Goal: Information Seeking & Learning: Learn about a topic

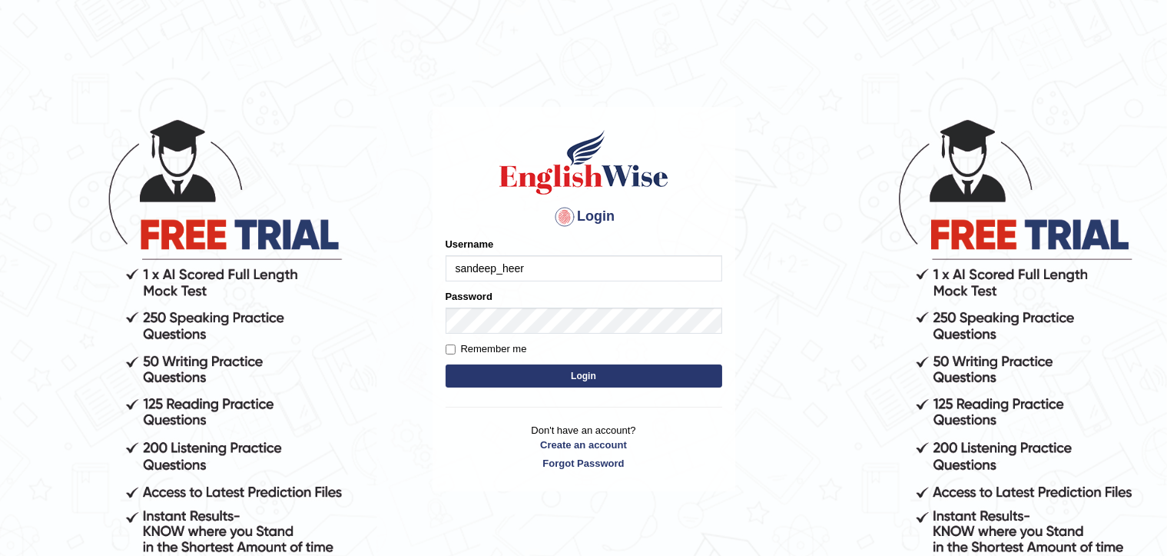
type input "sandeep_heer"
click at [587, 374] on button "Login" at bounding box center [584, 375] width 277 height 23
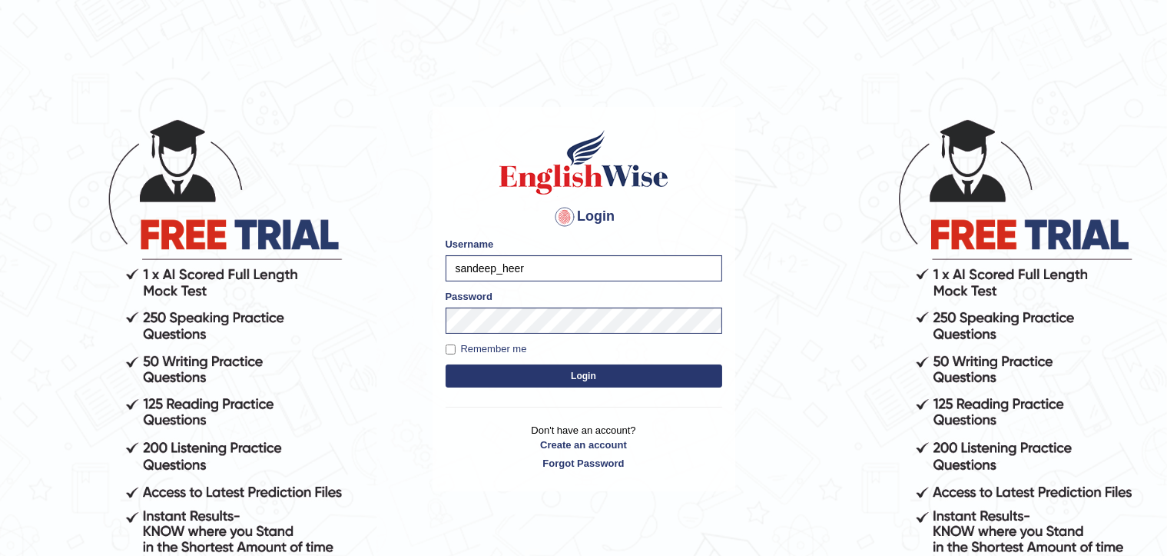
click at [582, 377] on button "Login" at bounding box center [584, 375] width 277 height 23
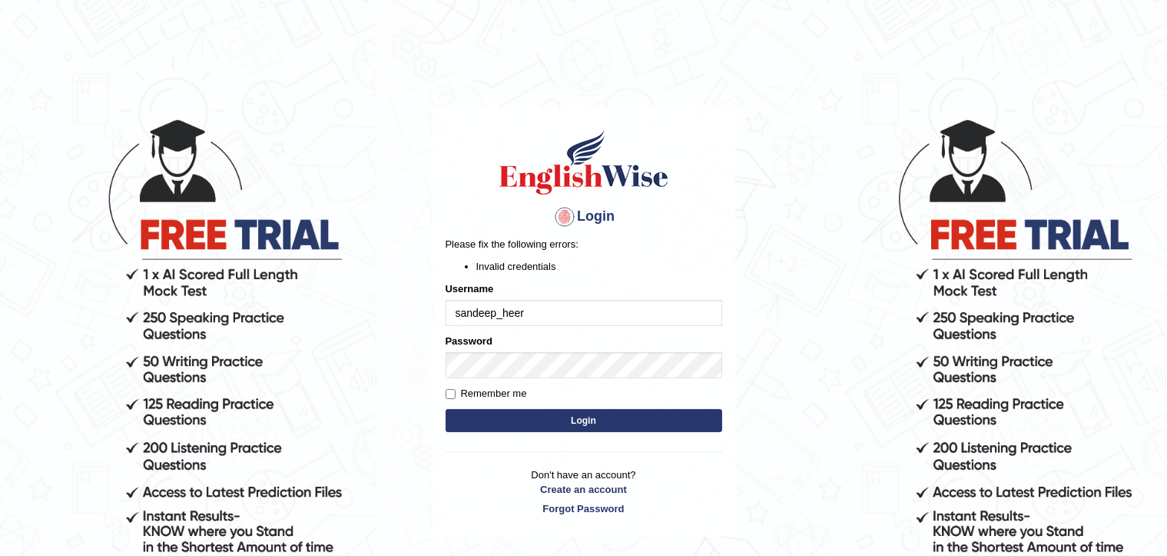
click at [513, 310] on input "sandeep_heer" at bounding box center [584, 313] width 277 height 26
click at [498, 313] on input "sandeep_heer" at bounding box center [584, 313] width 277 height 26
click at [540, 316] on input "sandeep_heer" at bounding box center [584, 313] width 277 height 26
type input "sandeepheer"
click at [590, 430] on button "Login" at bounding box center [584, 420] width 277 height 23
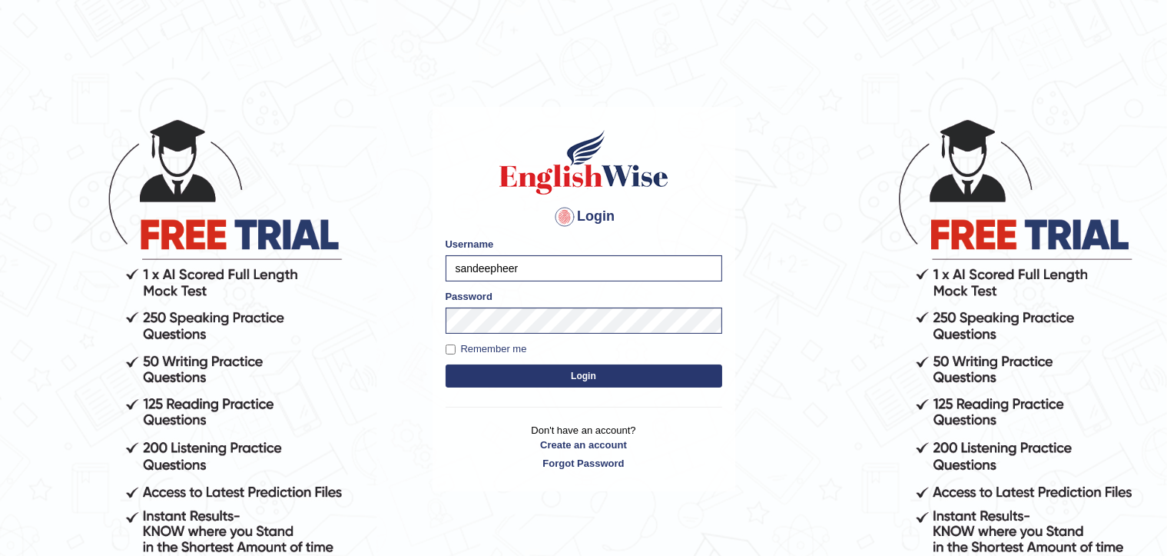
click at [598, 427] on p "Don't have an account? Create an account Forgot Password" at bounding box center [584, 447] width 277 height 48
click at [571, 373] on button "Login" at bounding box center [584, 375] width 277 height 23
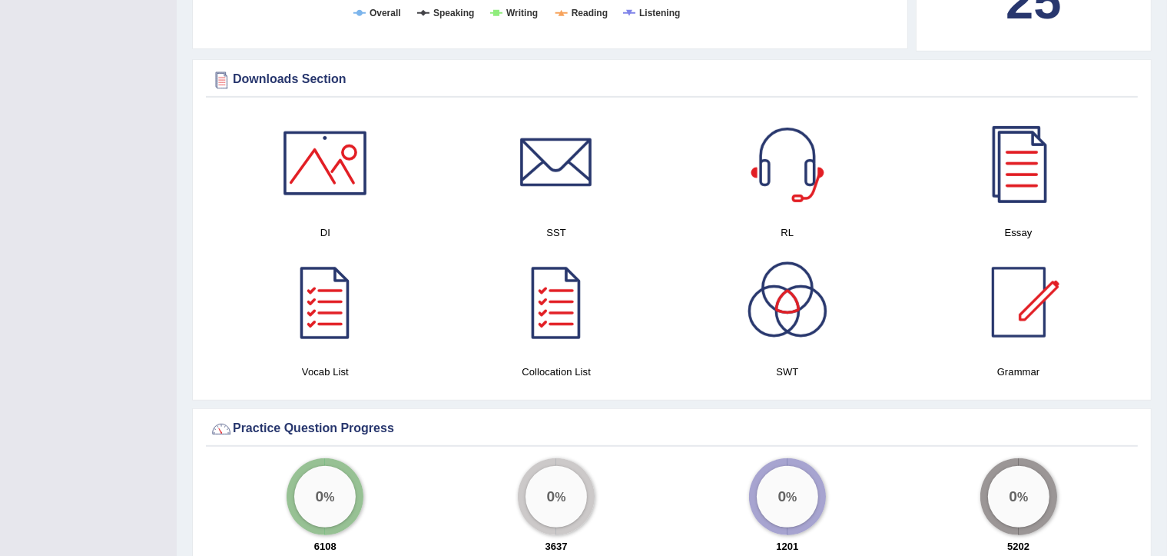
scroll to position [822, 0]
click at [563, 161] on div at bounding box center [557, 164] width 108 height 108
click at [1011, 184] on div at bounding box center [1019, 164] width 108 height 108
click at [781, 306] on div at bounding box center [788, 303] width 108 height 108
click at [338, 159] on div at bounding box center [325, 164] width 108 height 108
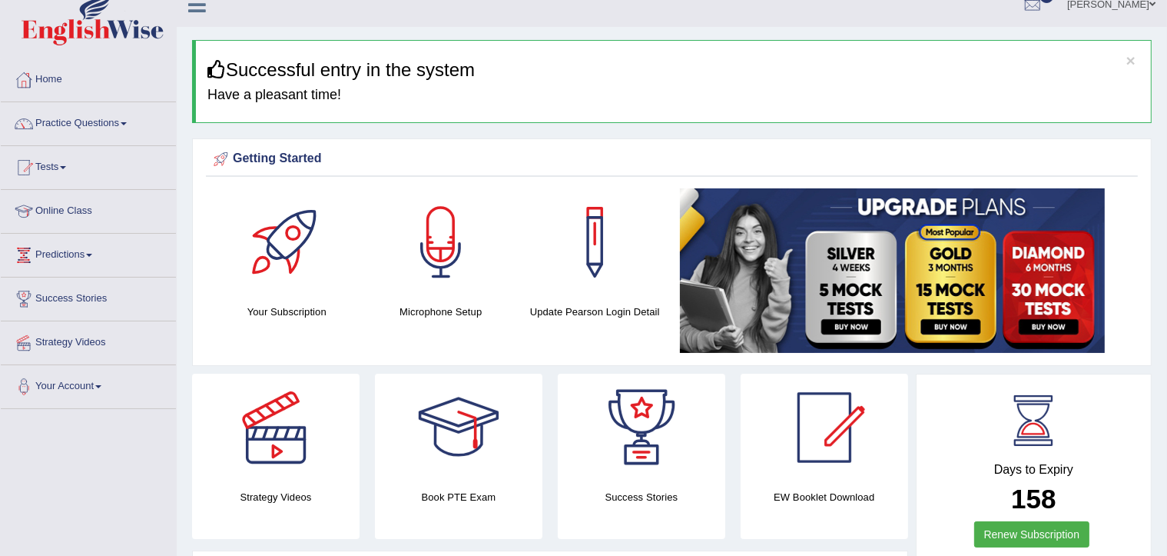
scroll to position [0, 0]
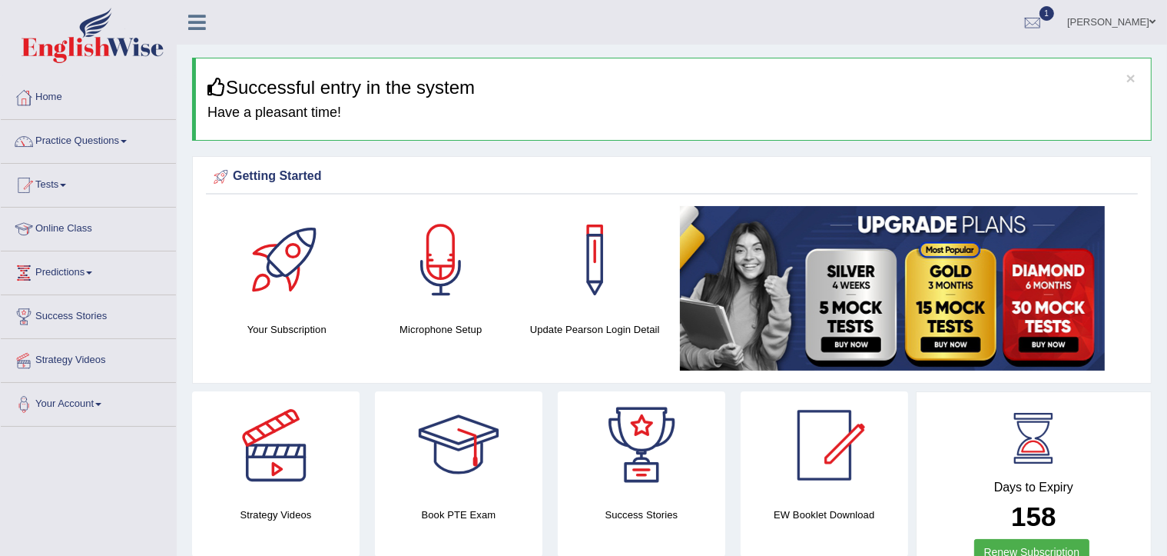
click at [95, 142] on link "Practice Questions" at bounding box center [88, 139] width 175 height 38
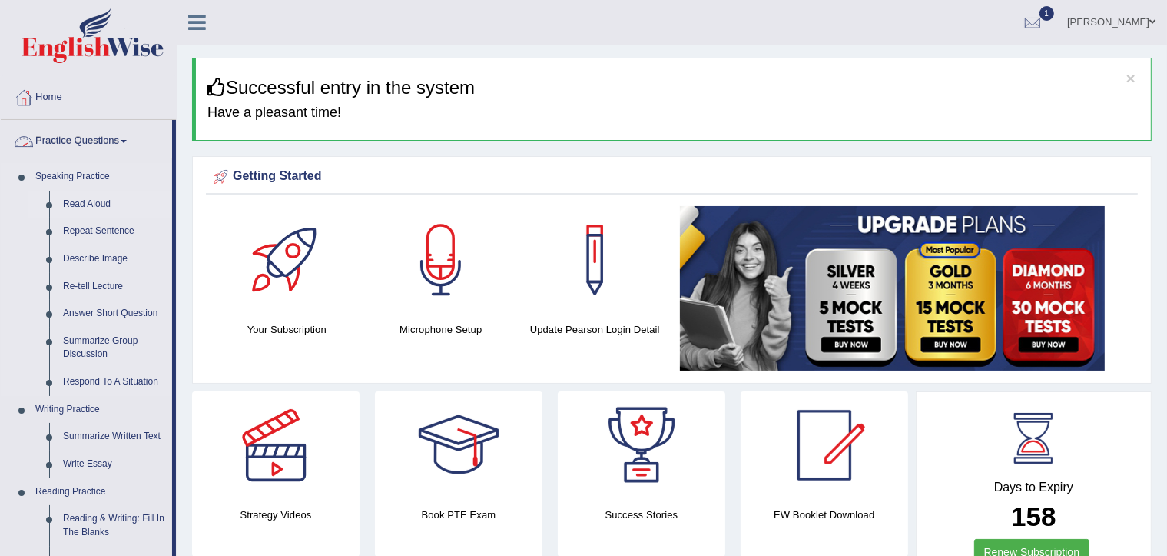
click at [88, 206] on link "Read Aloud" at bounding box center [114, 205] width 116 height 28
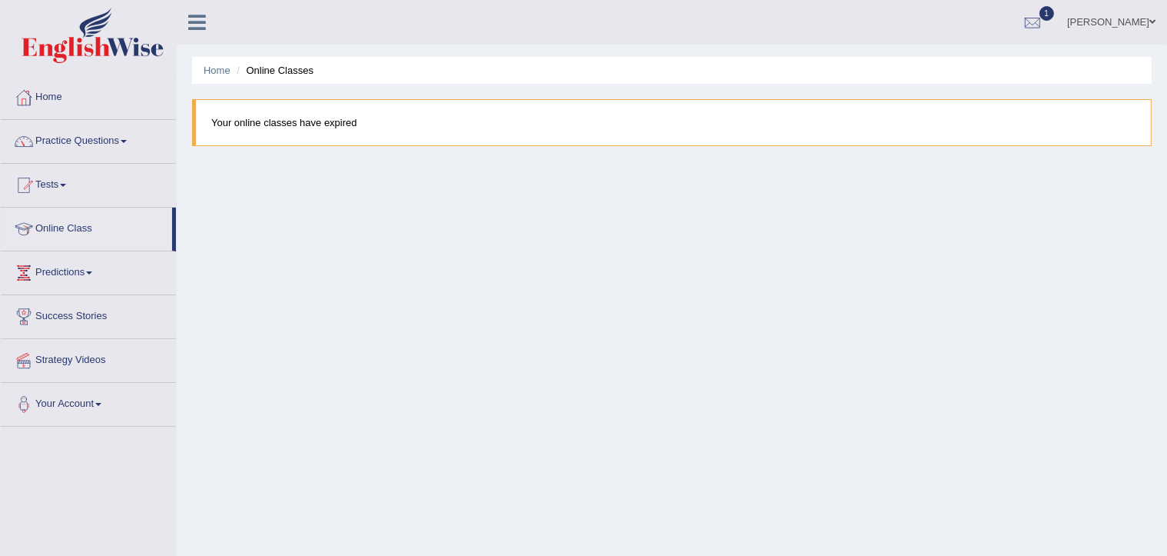
click at [98, 141] on link "Practice Questions" at bounding box center [88, 139] width 175 height 38
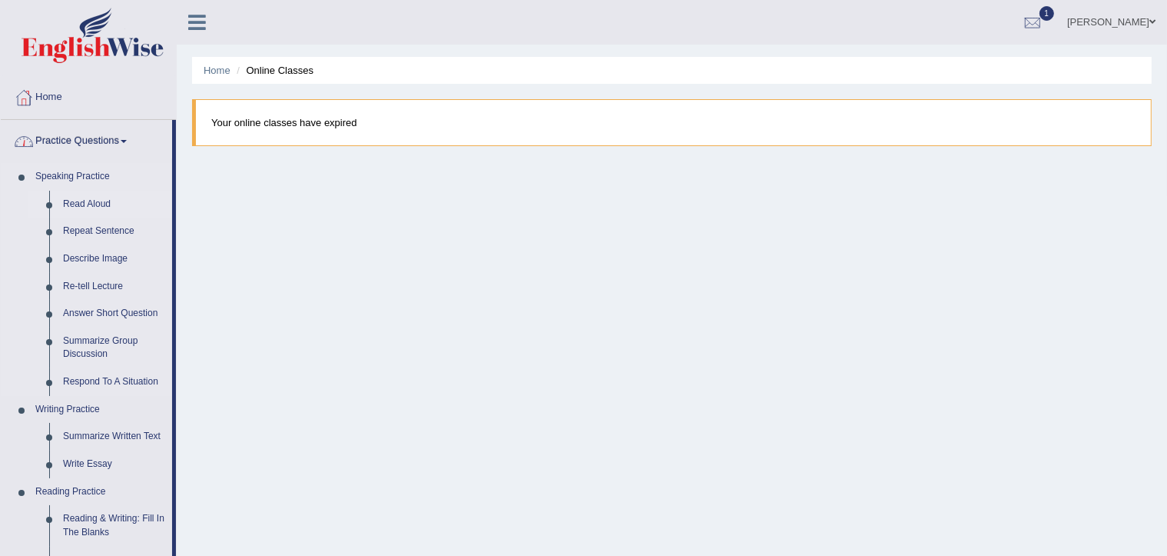
click at [101, 206] on link "Read Aloud" at bounding box center [114, 205] width 116 height 28
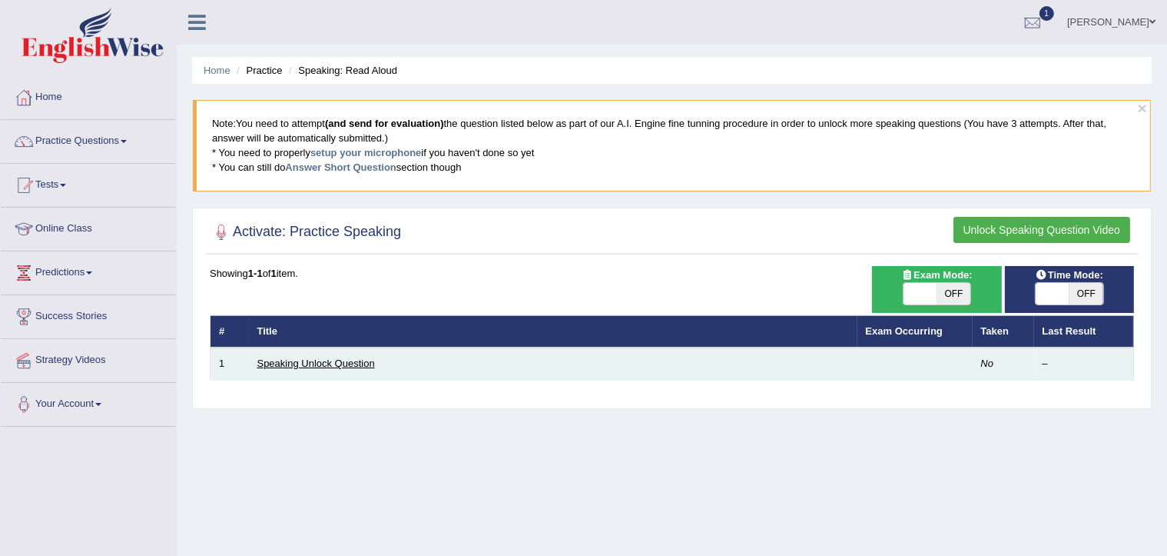
click at [341, 361] on link "Speaking Unlock Question" at bounding box center [316, 363] width 118 height 12
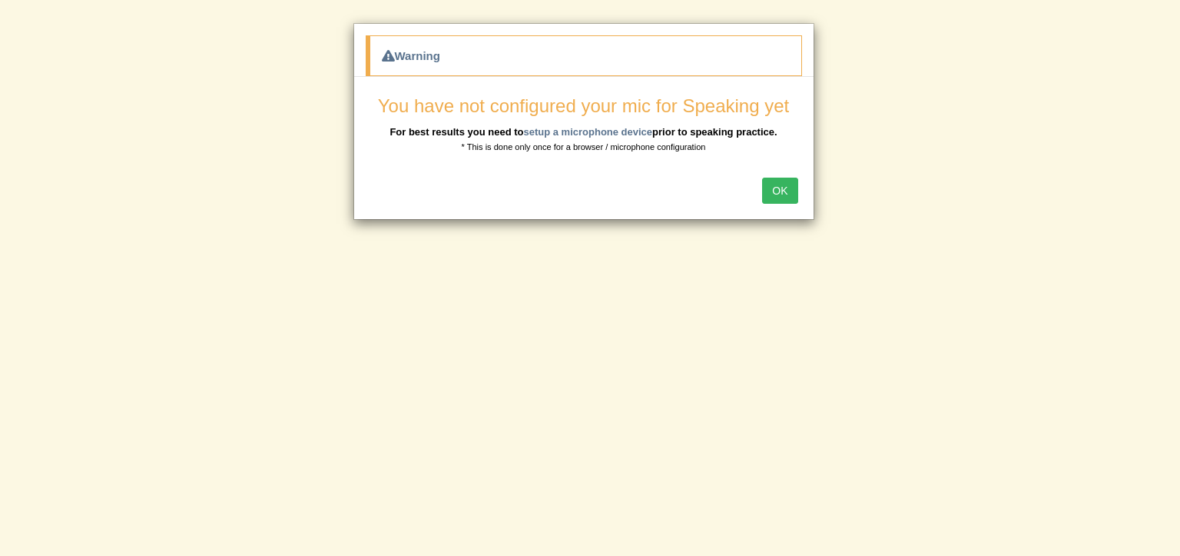
click at [782, 186] on button "OK" at bounding box center [779, 191] width 35 height 26
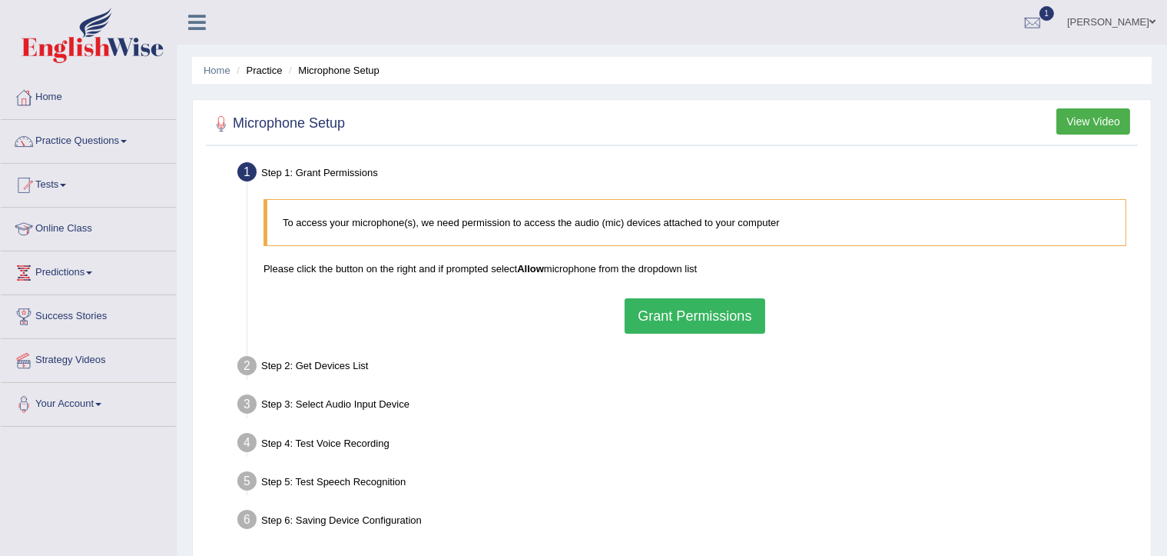
click at [716, 312] on button "Grant Permissions" at bounding box center [695, 315] width 140 height 35
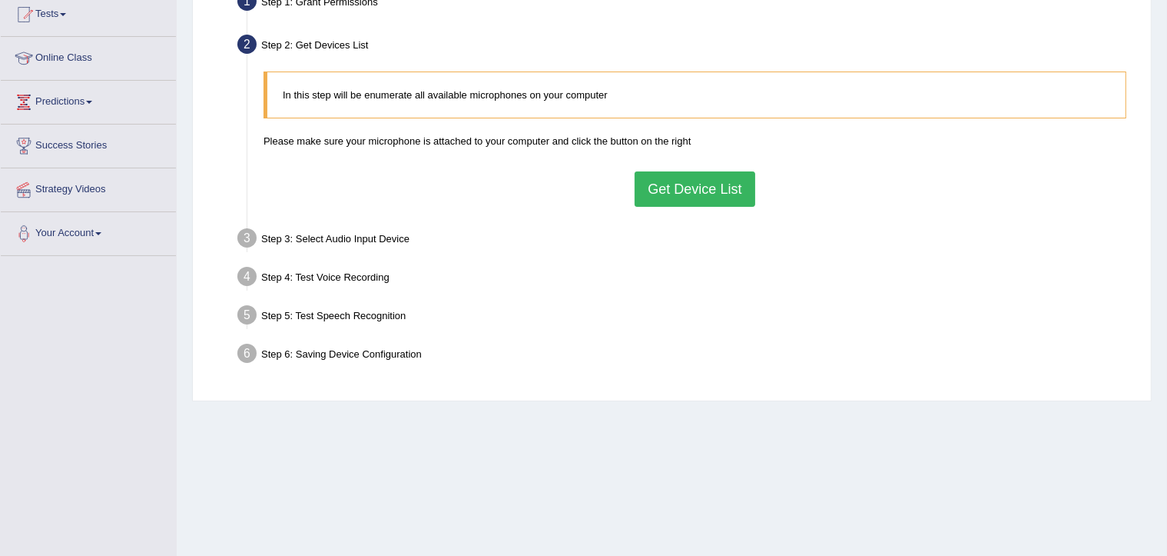
scroll to position [174, 0]
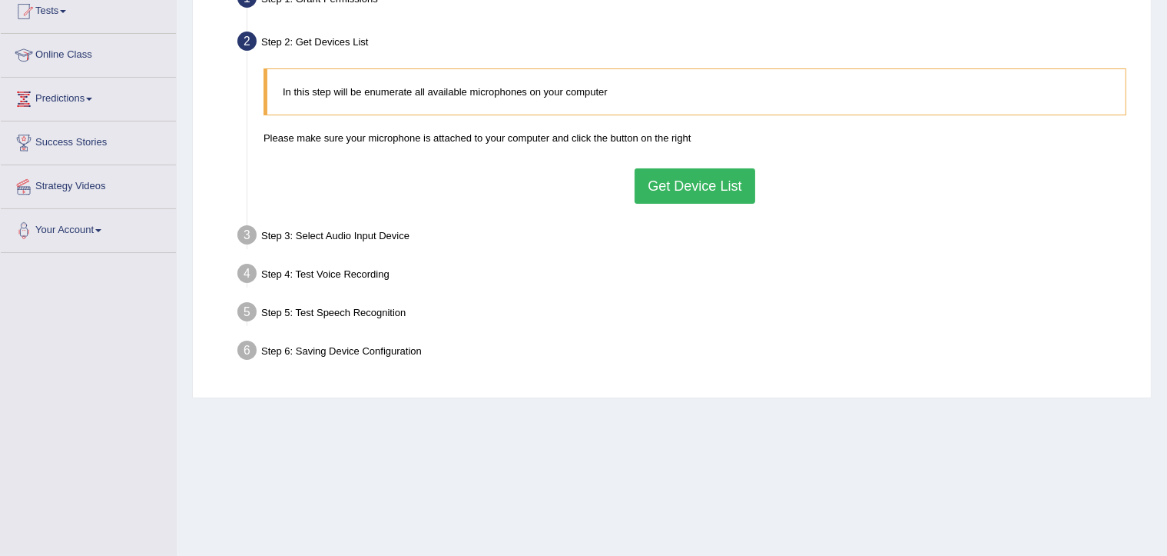
click at [695, 186] on button "Get Device List" at bounding box center [695, 185] width 120 height 35
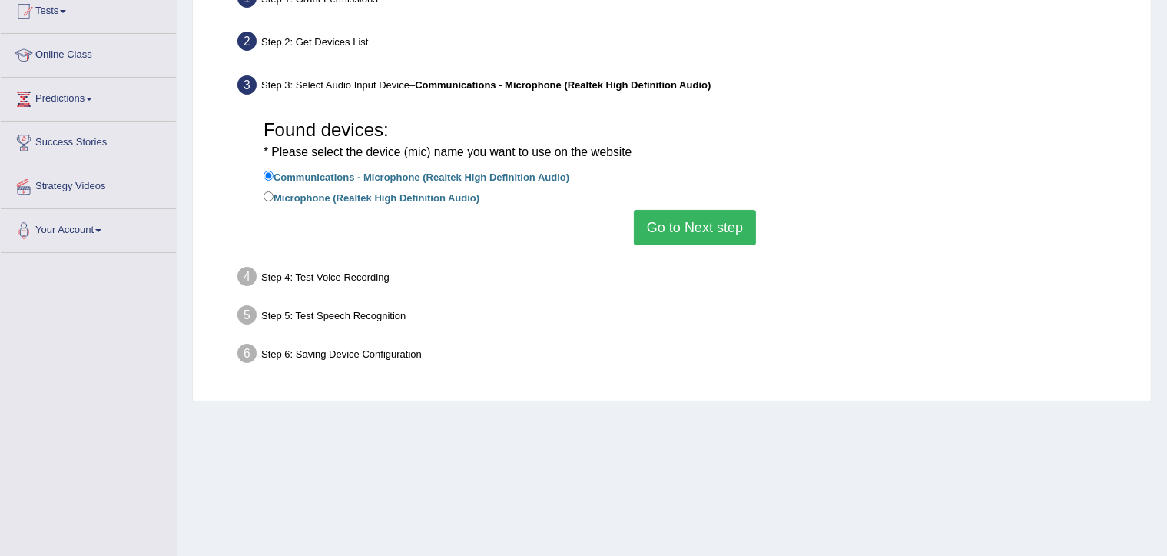
click at [698, 229] on button "Go to Next step" at bounding box center [695, 227] width 122 height 35
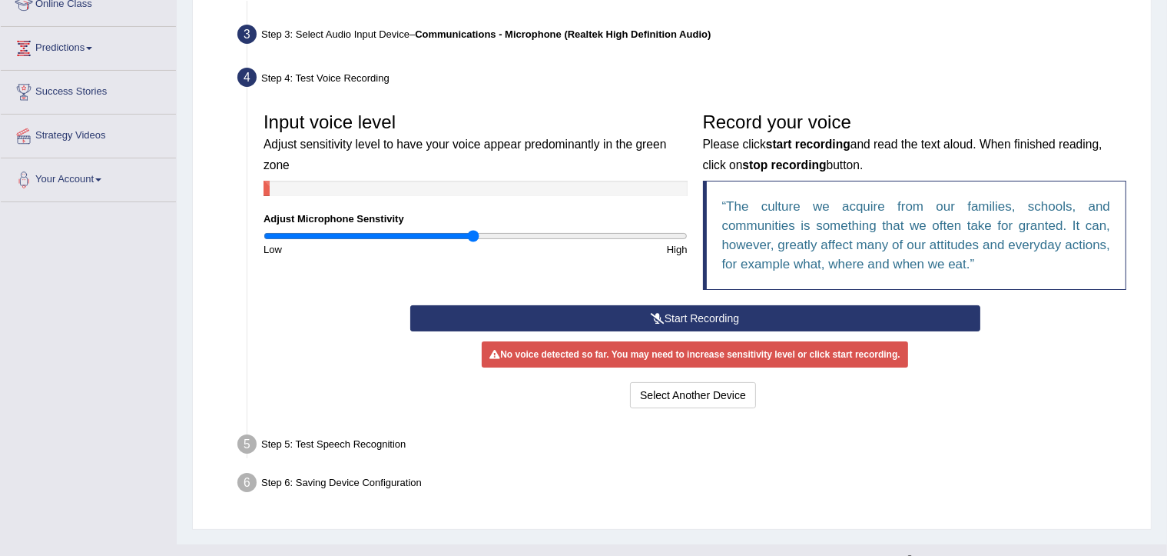
scroll to position [251, 0]
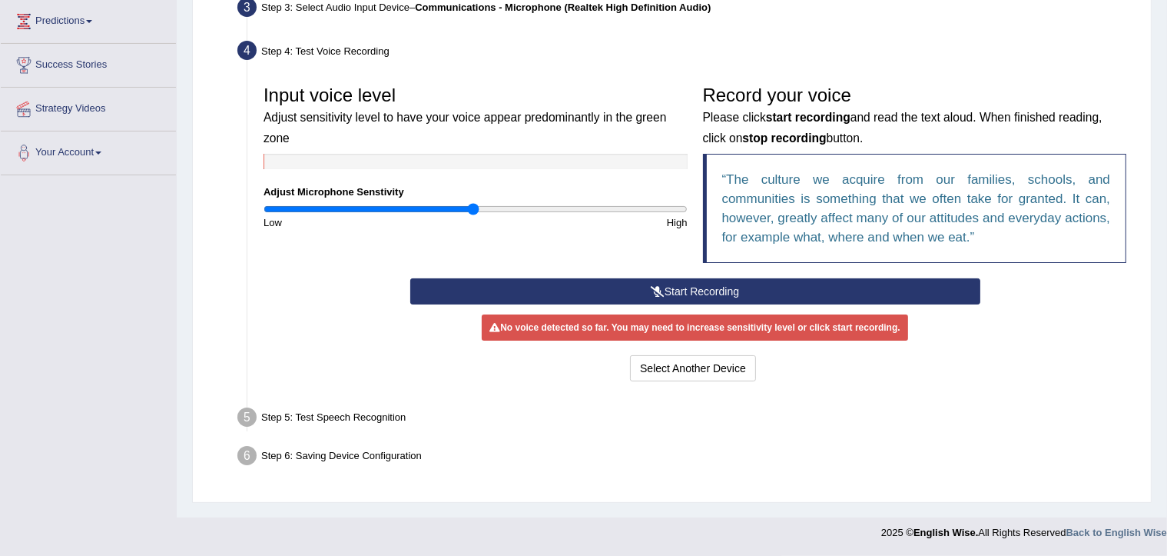
click at [702, 295] on button "Start Recording" at bounding box center [695, 291] width 570 height 26
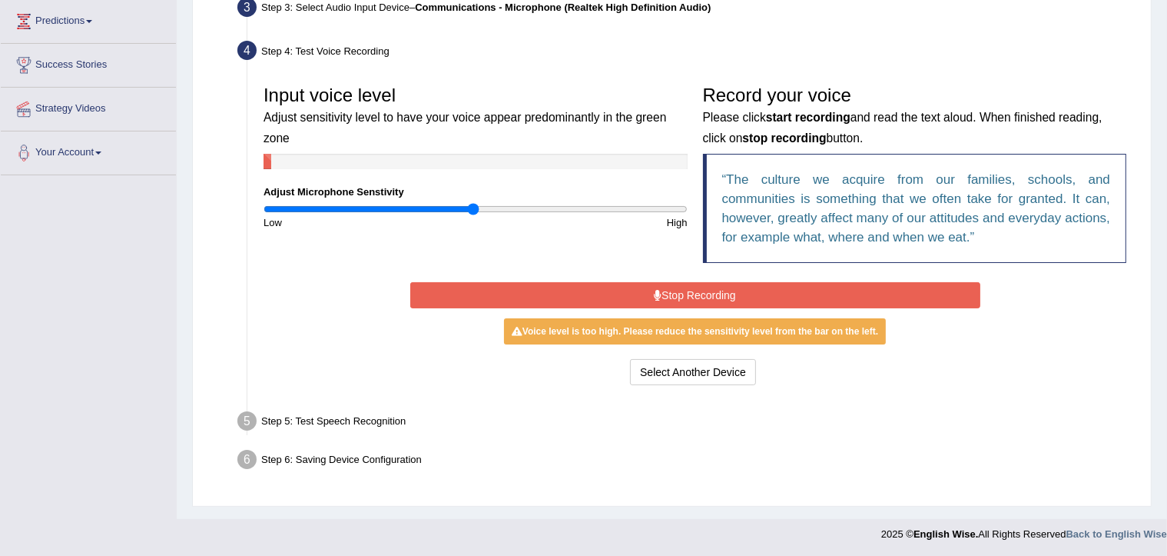
click at [682, 291] on button "Stop Recording" at bounding box center [695, 295] width 570 height 26
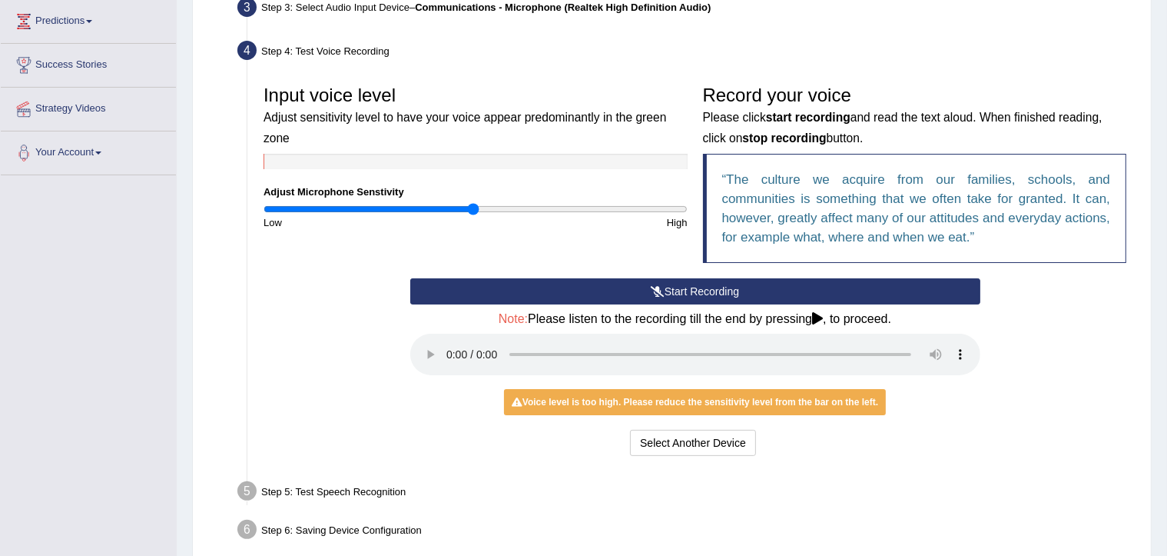
click at [836, 403] on div "Voice level is too high. Please reduce the sensitivity level from the bar on th…" at bounding box center [695, 402] width 382 height 26
click at [724, 446] on button "Select Another Device" at bounding box center [693, 443] width 126 height 26
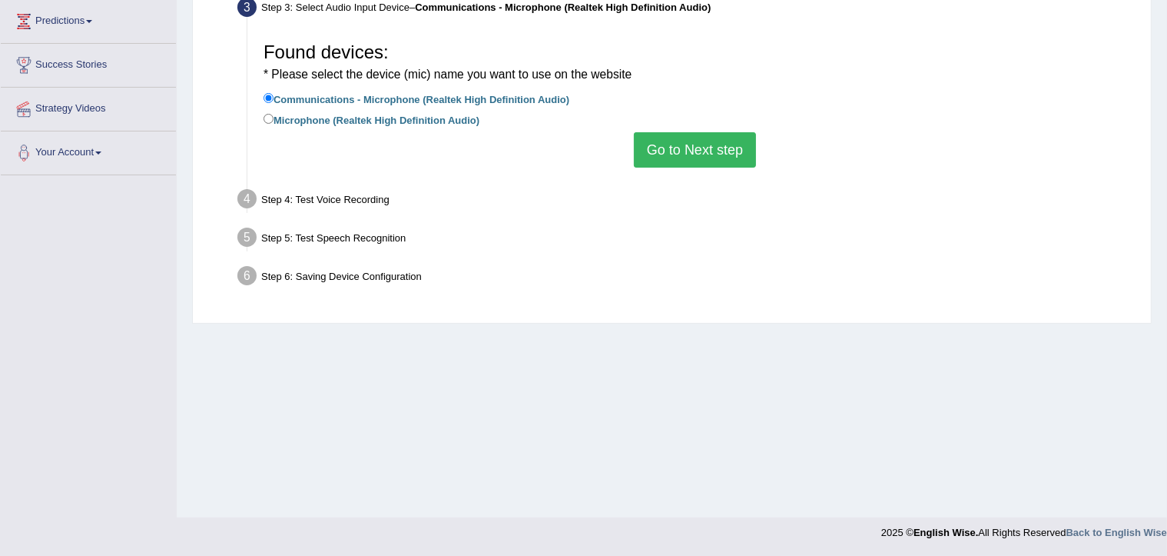
click at [732, 147] on button "Go to Next step" at bounding box center [695, 149] width 122 height 35
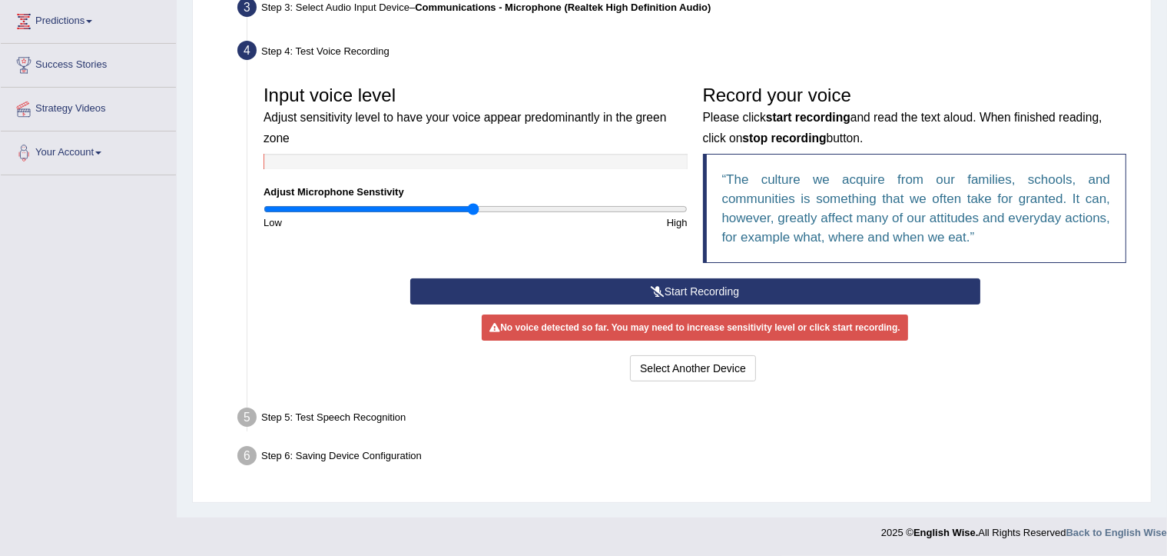
click at [712, 290] on button "Start Recording" at bounding box center [695, 291] width 570 height 26
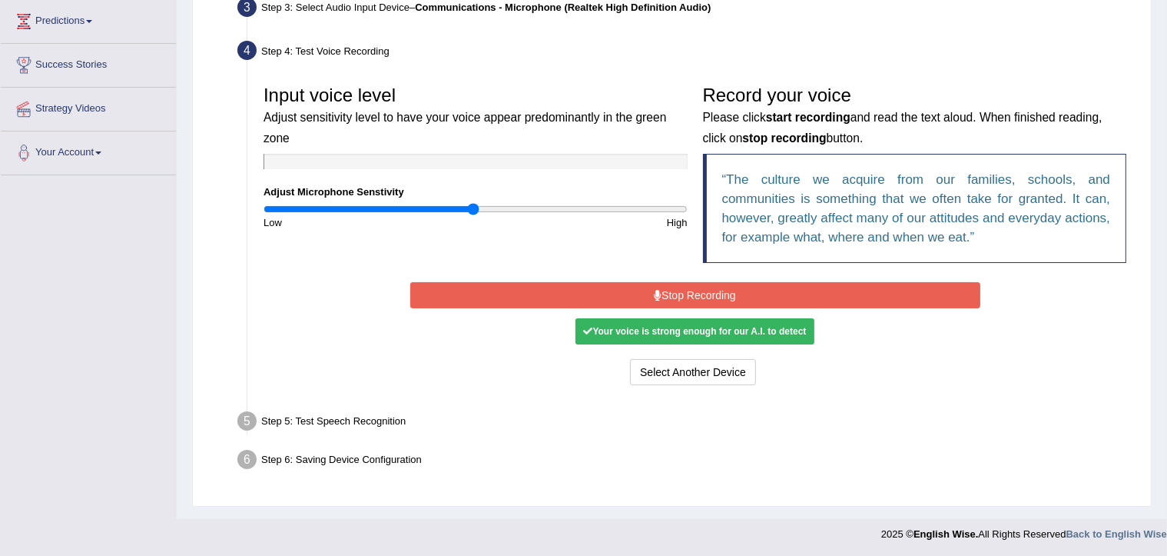
click at [773, 327] on div "Your voice is strong enough for our A.I. to detect" at bounding box center [695, 331] width 238 height 26
click at [701, 298] on button "Stop Recording" at bounding box center [695, 295] width 570 height 26
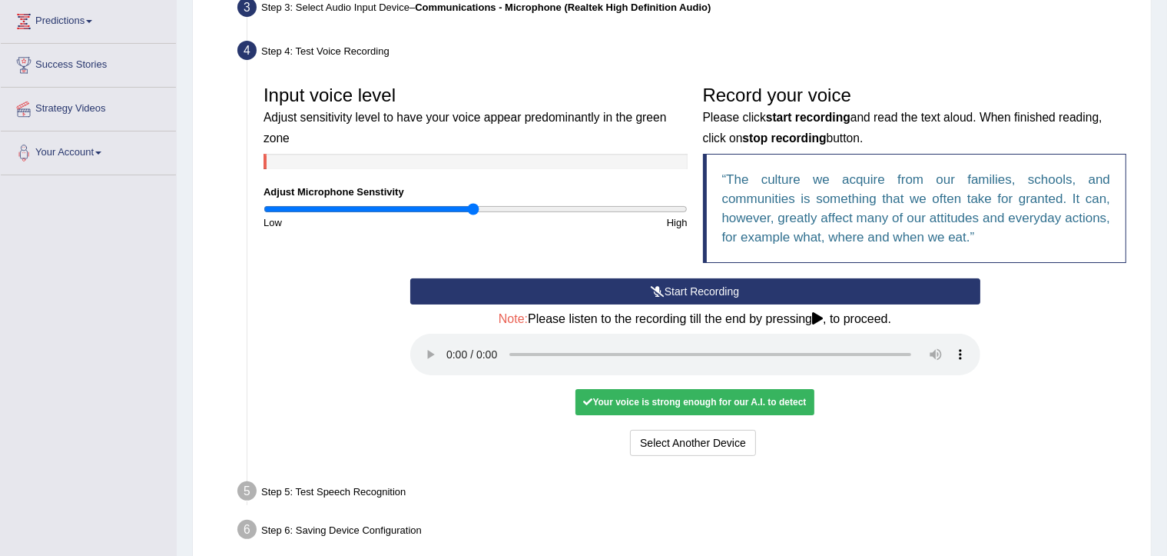
click at [734, 405] on div "Your voice is strong enough for our A.I. to detect" at bounding box center [695, 402] width 238 height 26
click at [778, 403] on div "Your voice is strong enough for our A.I. to detect" at bounding box center [695, 402] width 238 height 26
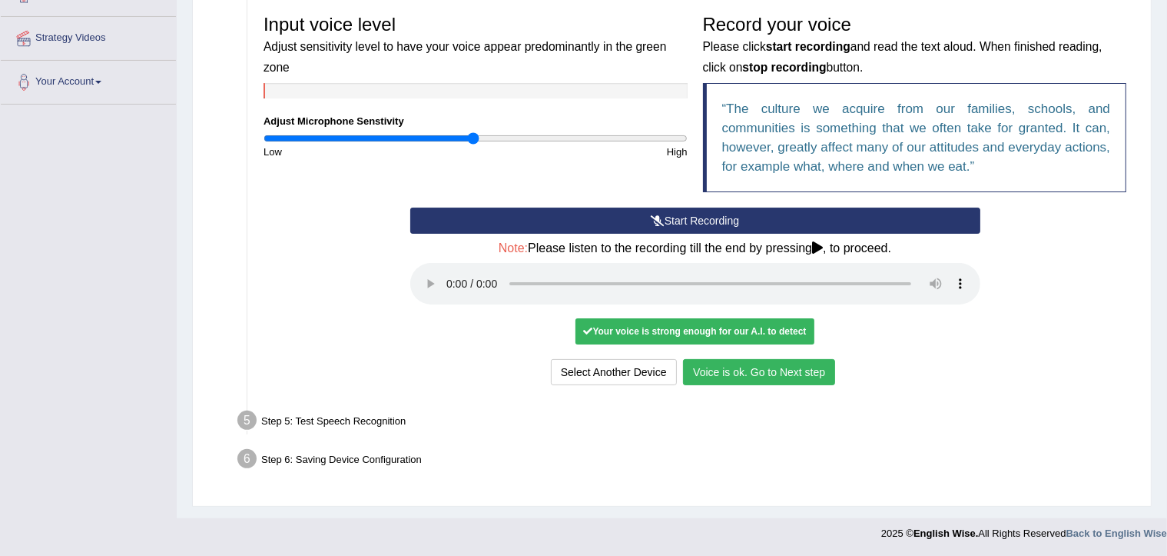
click at [807, 369] on button "Voice is ok. Go to Next step" at bounding box center [759, 372] width 152 height 26
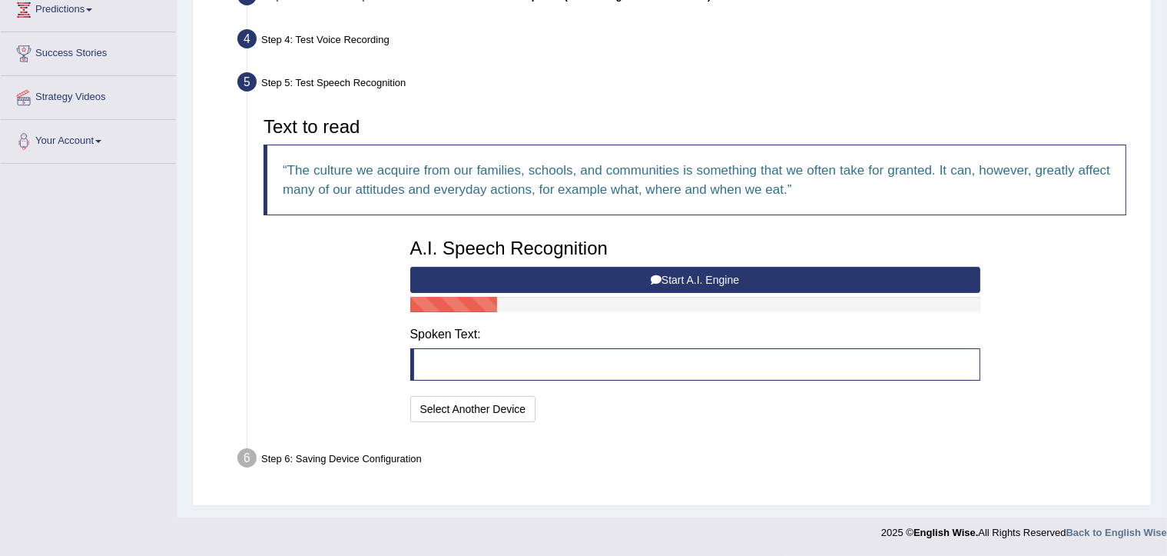
scroll to position [261, 0]
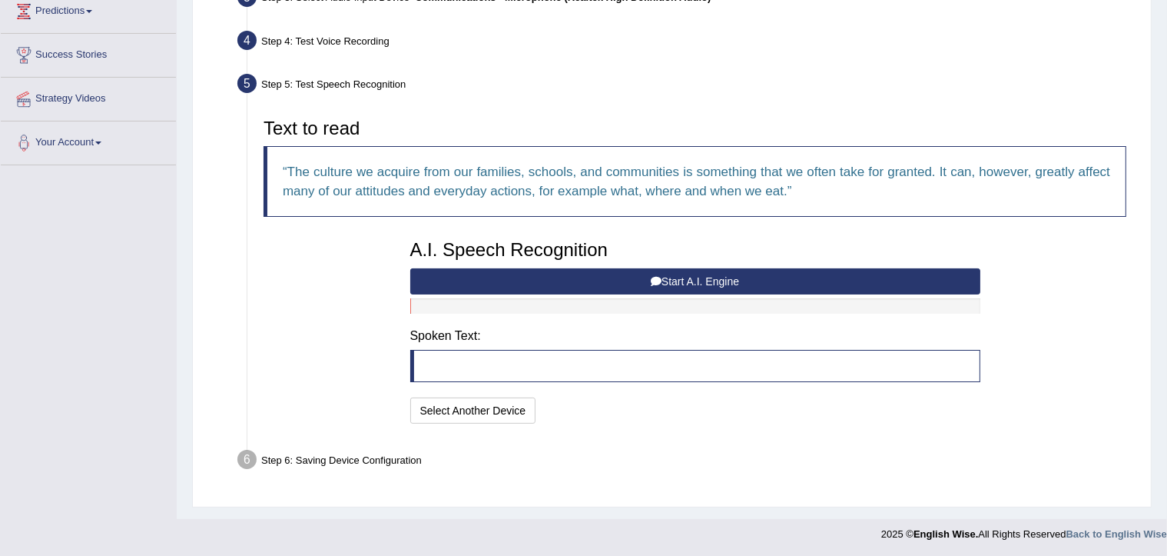
click at [738, 280] on button "Start A.I. Engine" at bounding box center [695, 281] width 570 height 26
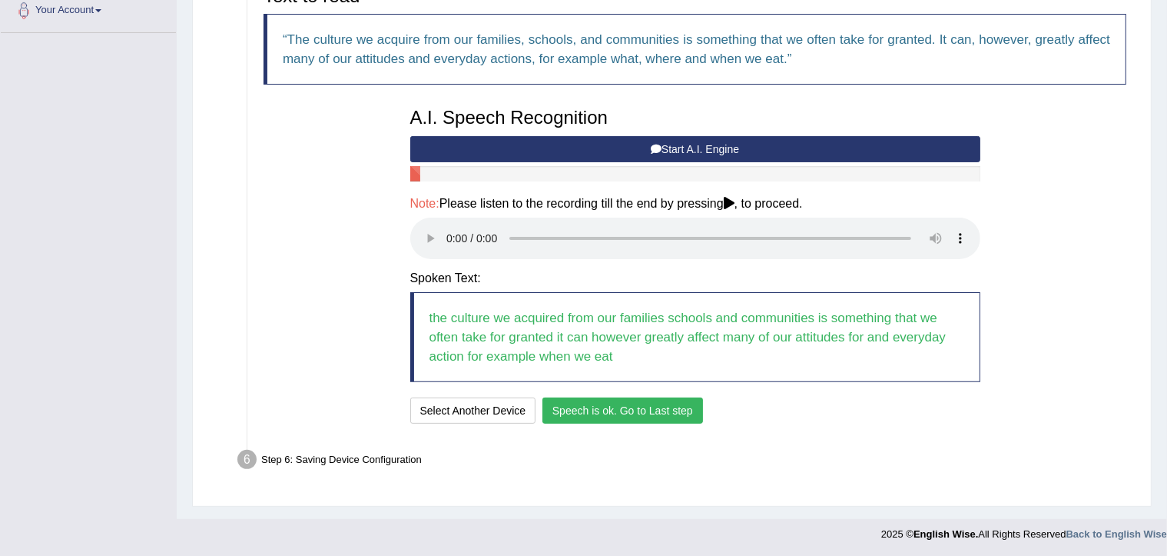
scroll to position [390, 0]
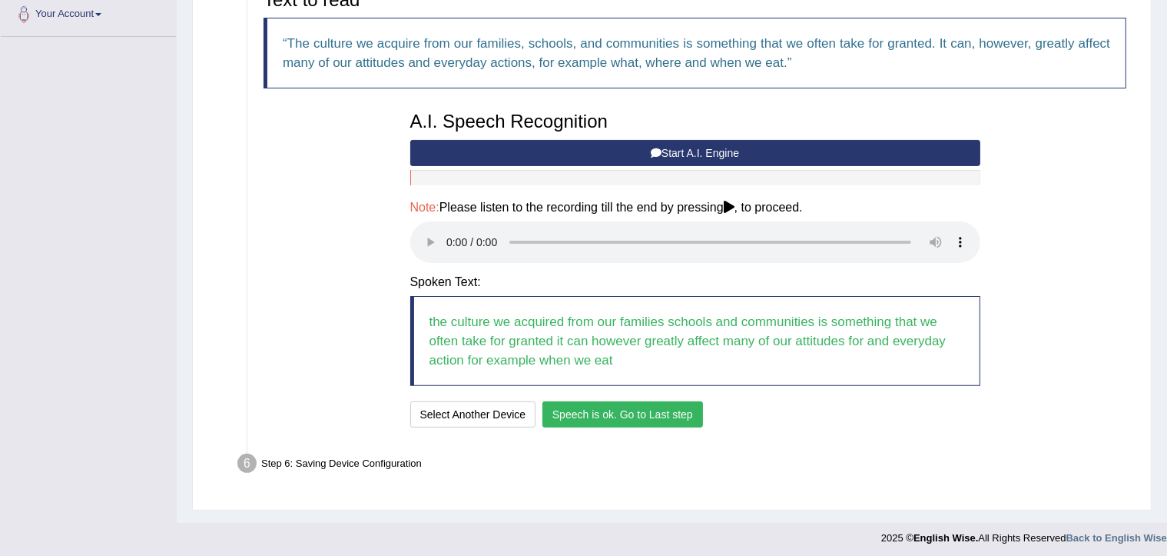
click at [652, 418] on button "Speech is ok. Go to Last step" at bounding box center [623, 414] width 161 height 26
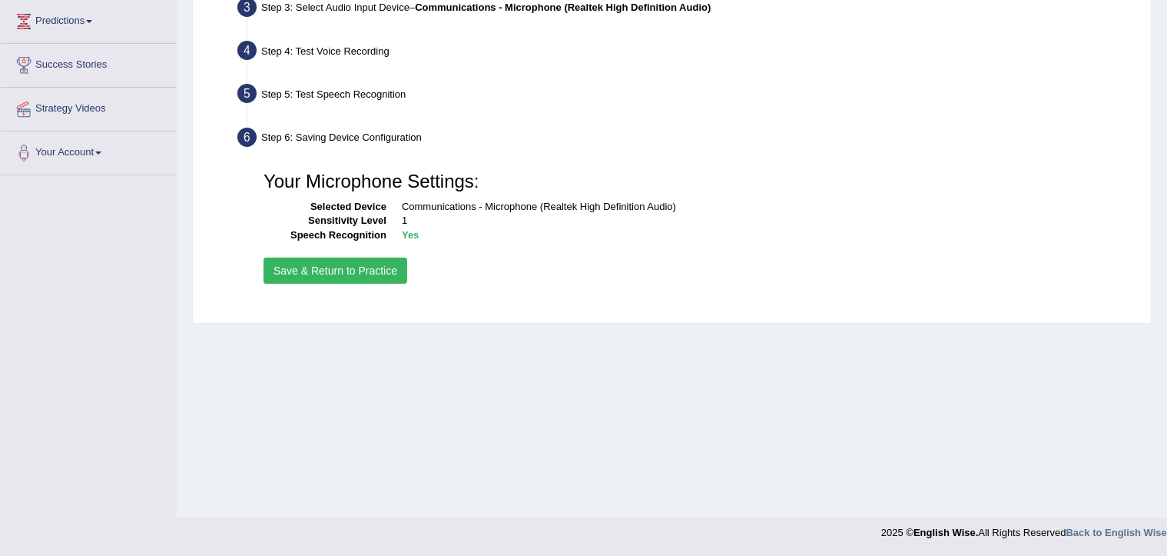
click at [387, 267] on button "Save & Return to Practice" at bounding box center [336, 270] width 144 height 26
click at [372, 271] on button "Save & Return to Practice" at bounding box center [336, 270] width 144 height 26
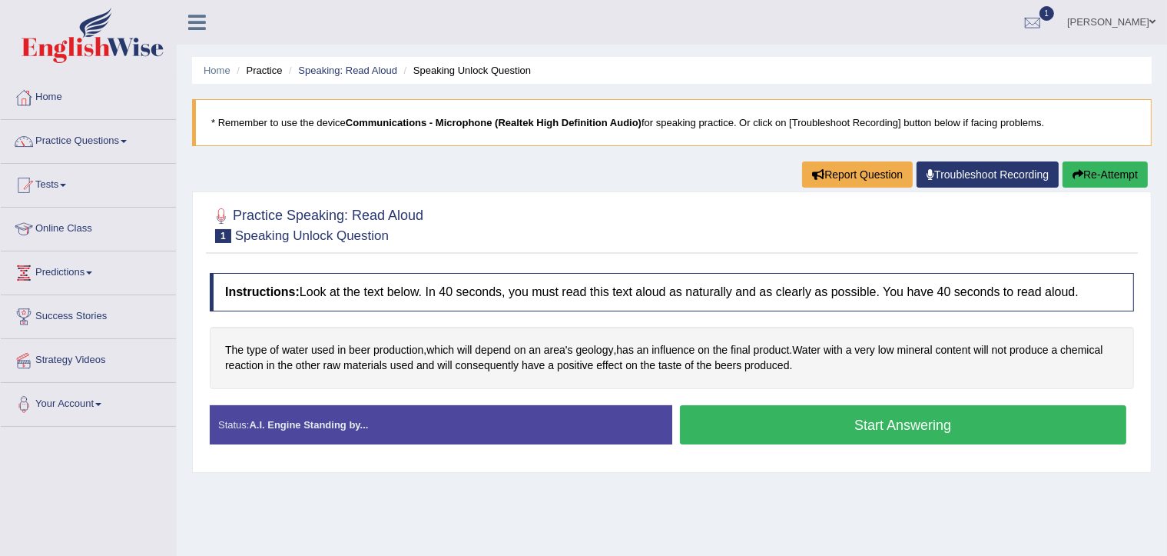
click at [909, 424] on button "Start Answering" at bounding box center [903, 424] width 447 height 39
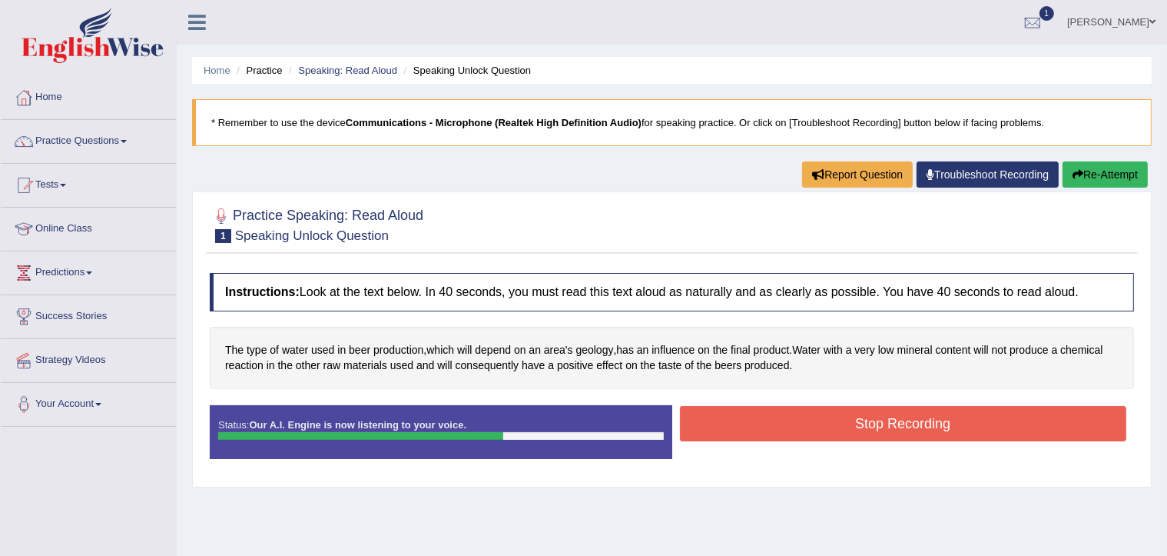
click at [894, 424] on button "Stop Recording" at bounding box center [903, 423] width 447 height 35
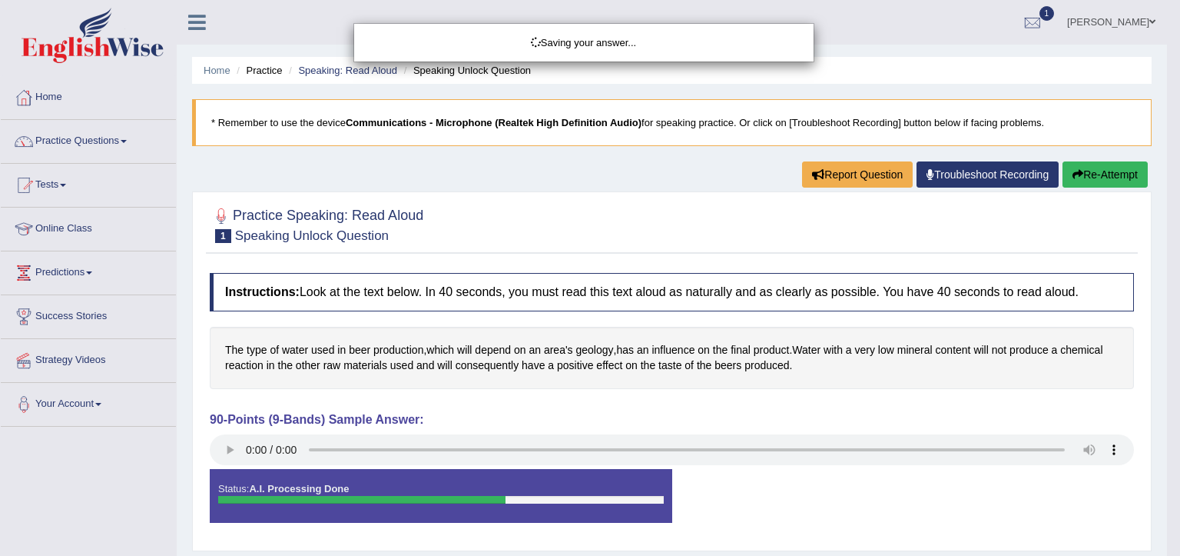
click at [1111, 177] on div "Saving your answer..." at bounding box center [590, 278] width 1180 height 556
click at [1104, 180] on div "Comparing text to speech..." at bounding box center [590, 278] width 1180 height 556
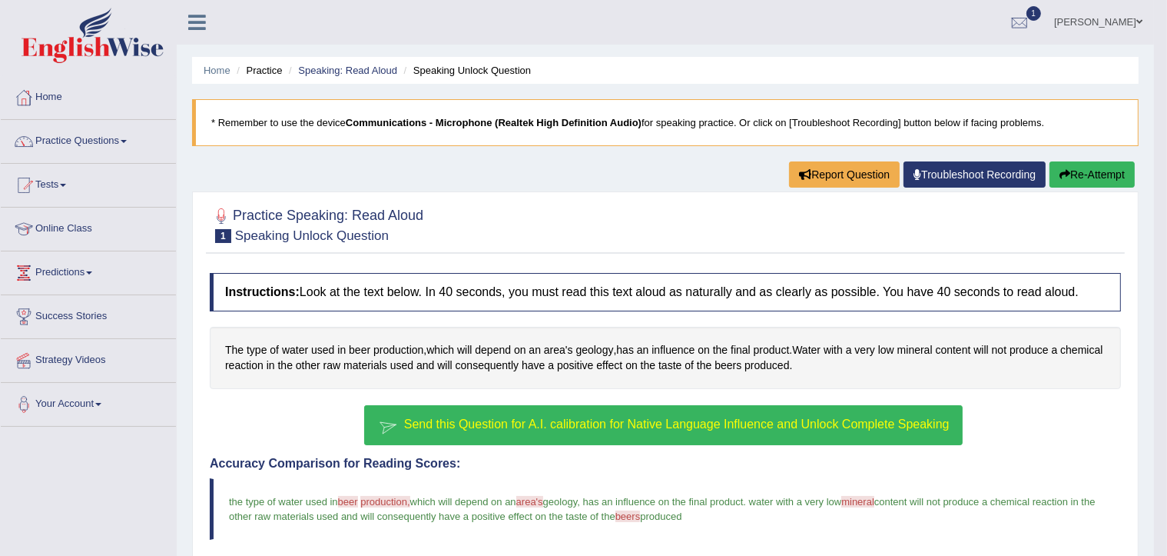
click at [785, 424] on span "Send this Question for A.I. calibration for Native Language Influence and Unloc…" at bounding box center [677, 423] width 546 height 13
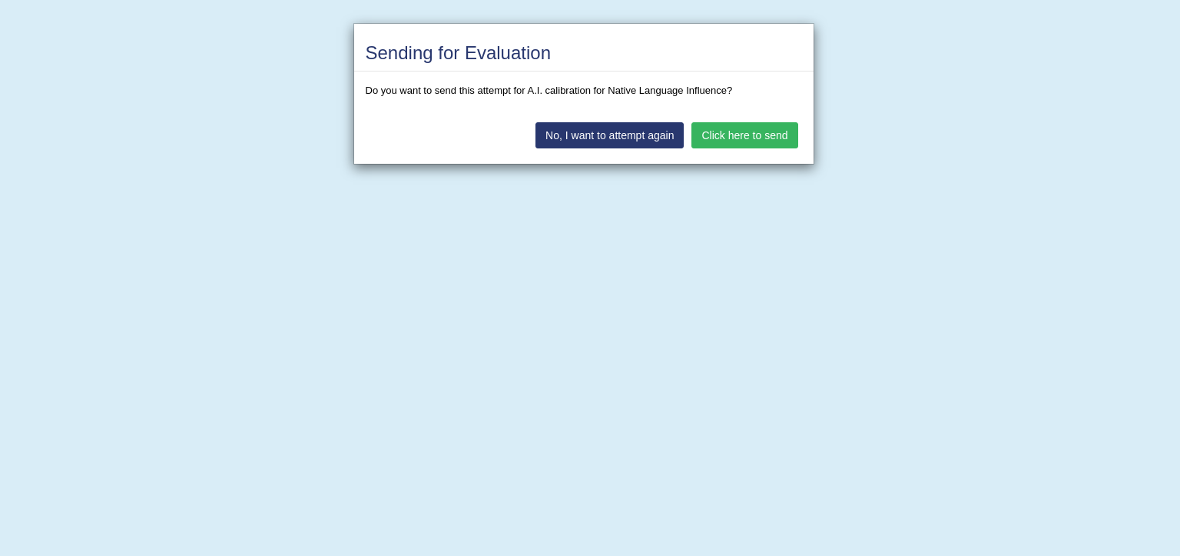
click at [743, 138] on button "Click here to send" at bounding box center [745, 135] width 106 height 26
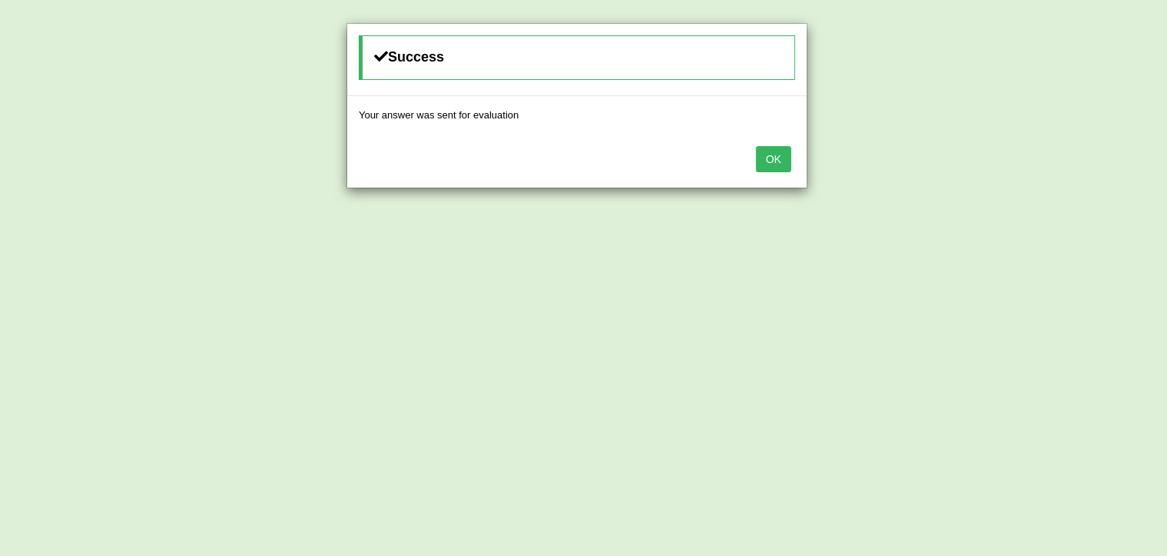
click at [771, 161] on button "OK" at bounding box center [773, 159] width 35 height 26
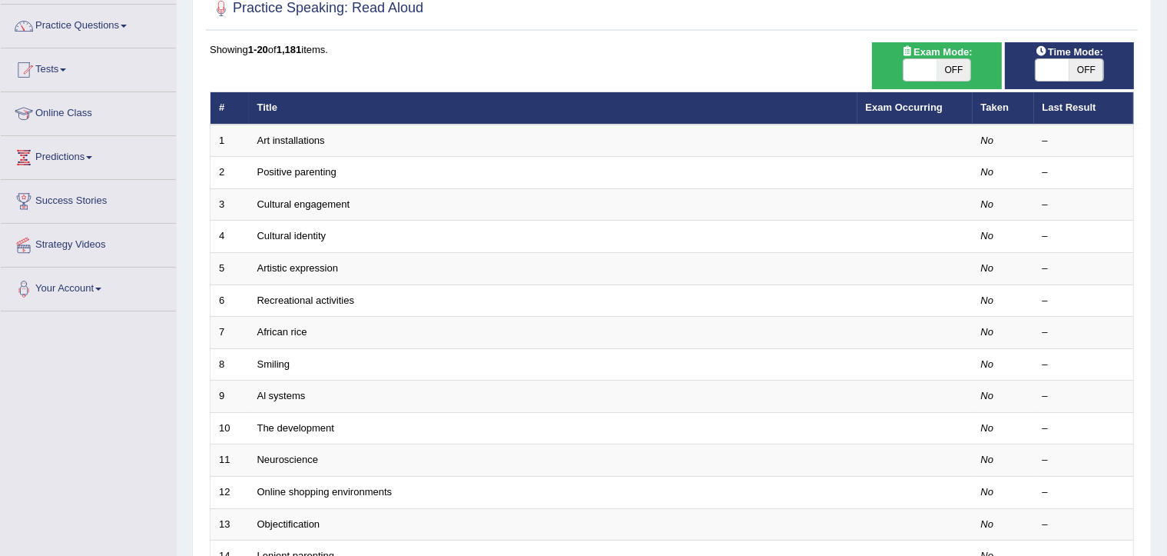
scroll to position [116, 0]
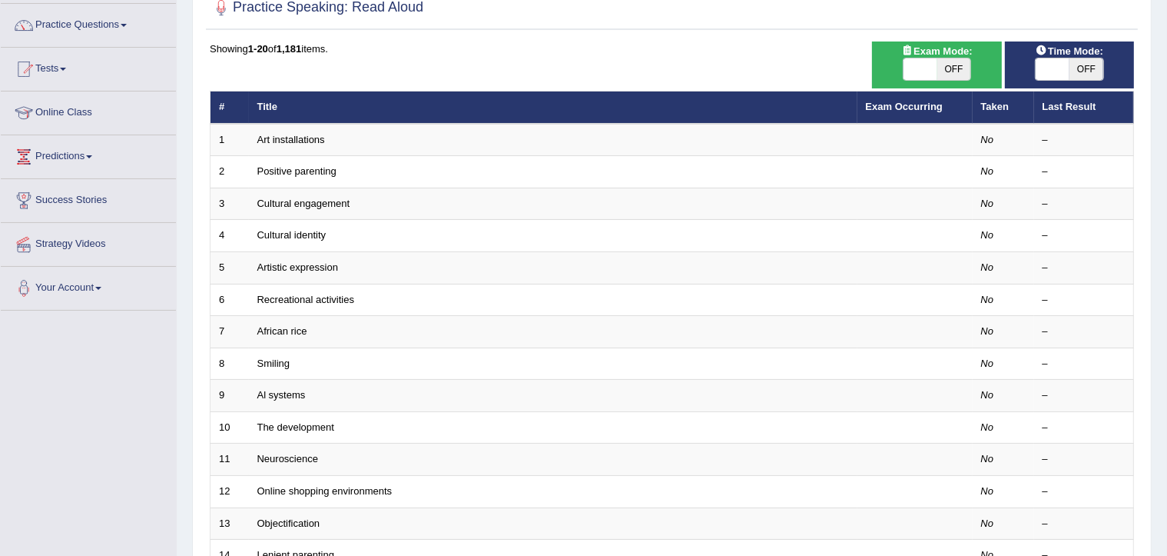
click at [954, 77] on span "OFF" at bounding box center [955, 69] width 34 height 22
checkbox input "true"
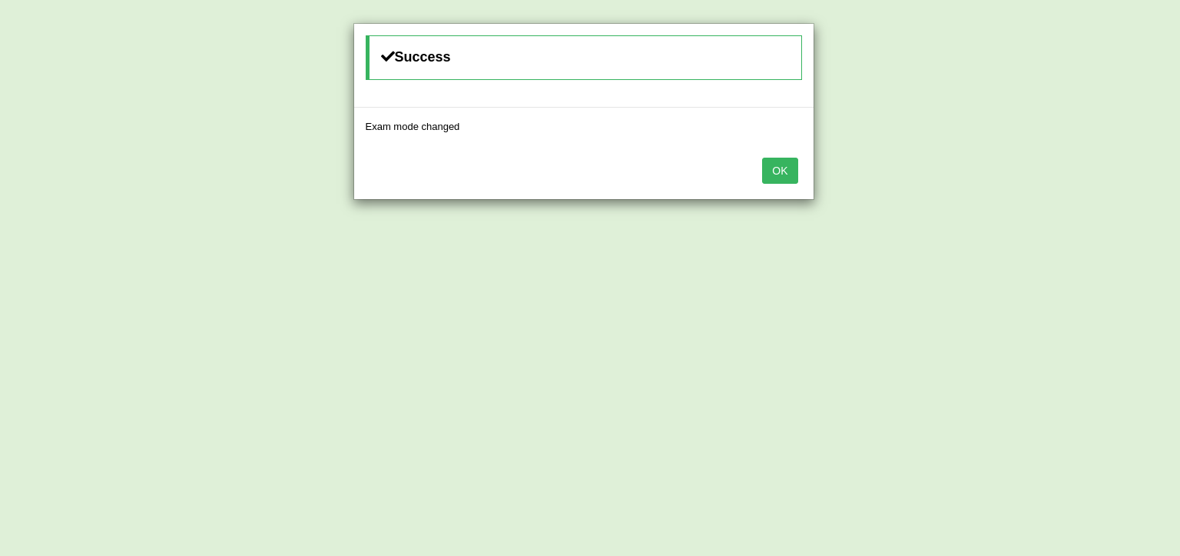
click at [775, 169] on button "OK" at bounding box center [779, 171] width 35 height 26
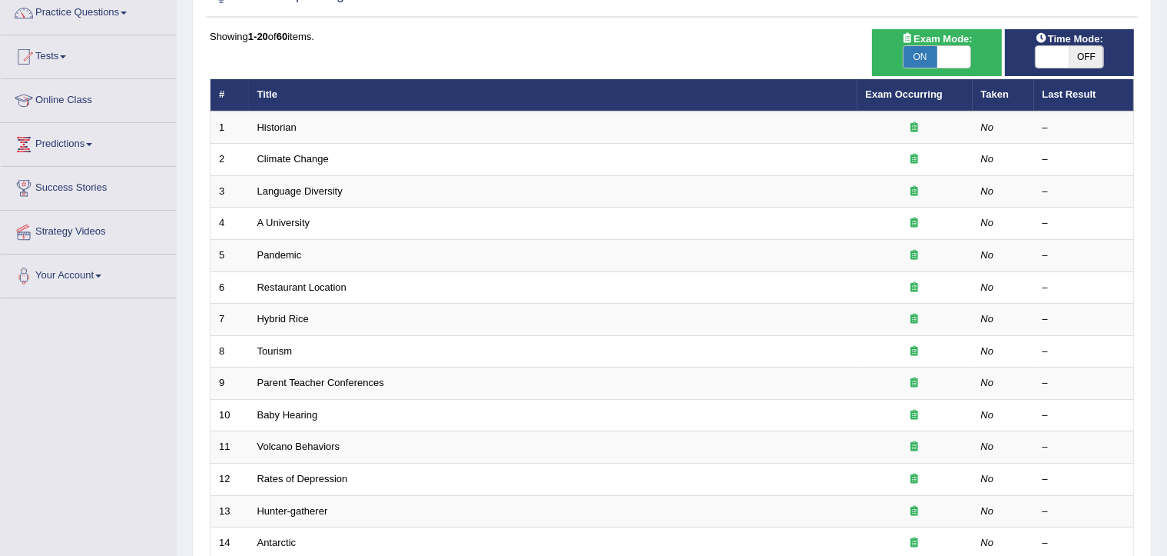
click at [1088, 64] on span "OFF" at bounding box center [1087, 57] width 34 height 22
checkbox input "true"
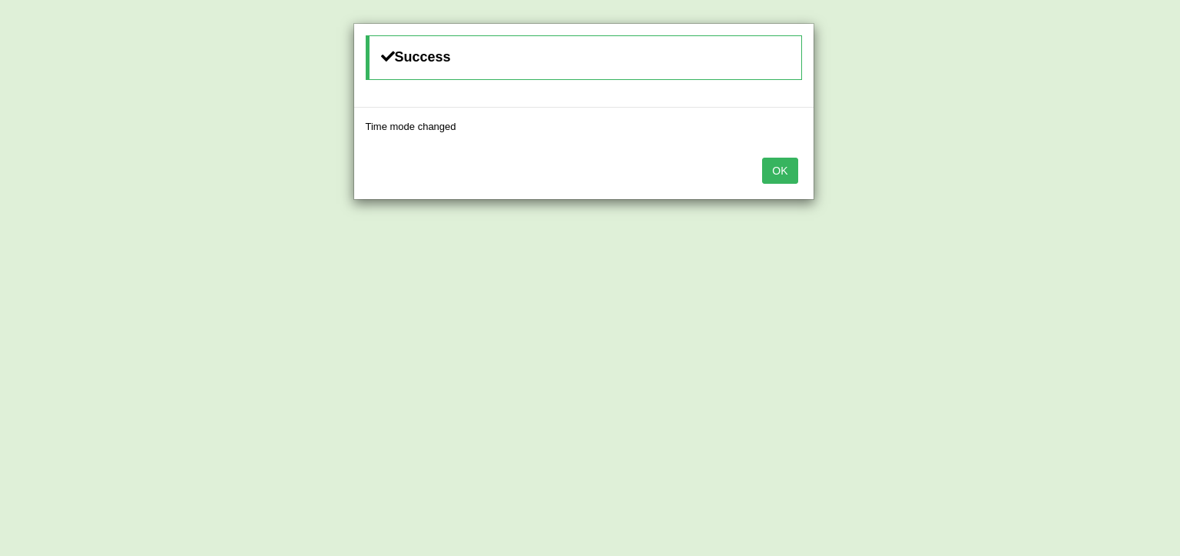
click at [775, 173] on button "OK" at bounding box center [779, 171] width 35 height 26
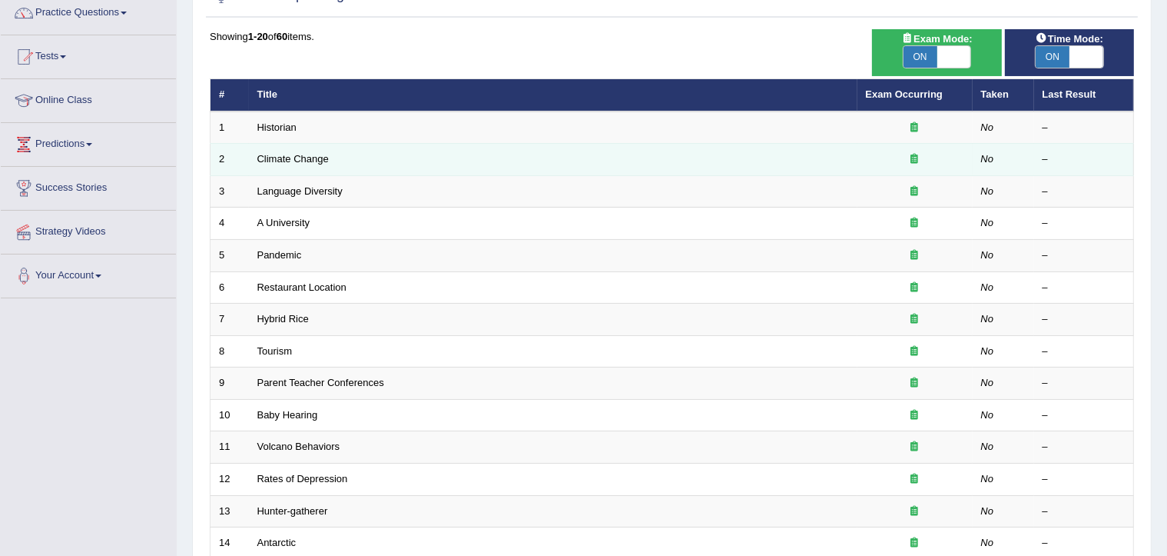
click at [274, 147] on td "Climate Change" at bounding box center [553, 160] width 609 height 32
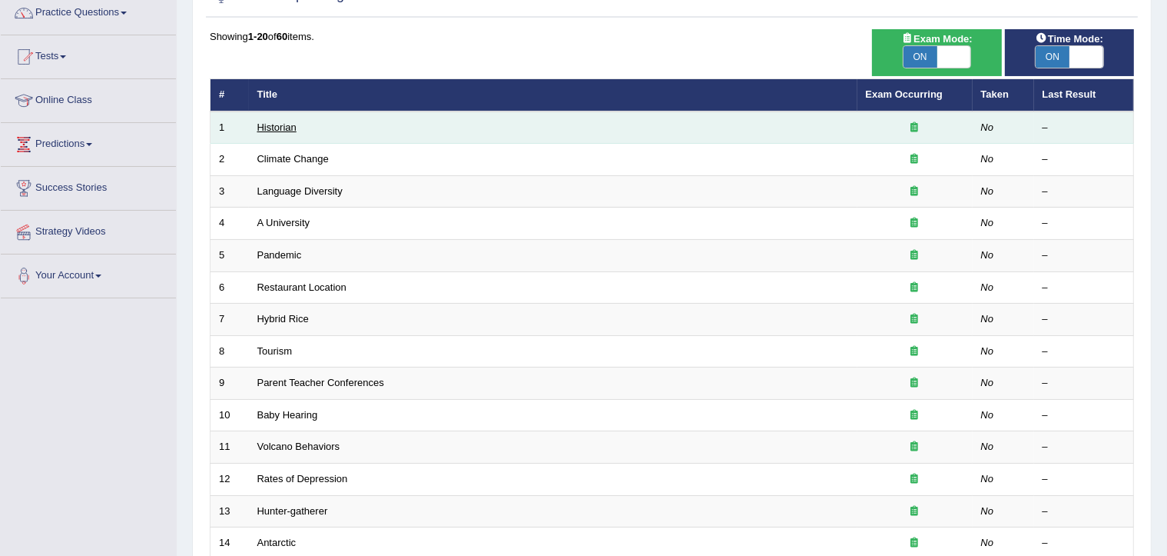
click at [270, 123] on link "Historian" at bounding box center [276, 127] width 39 height 12
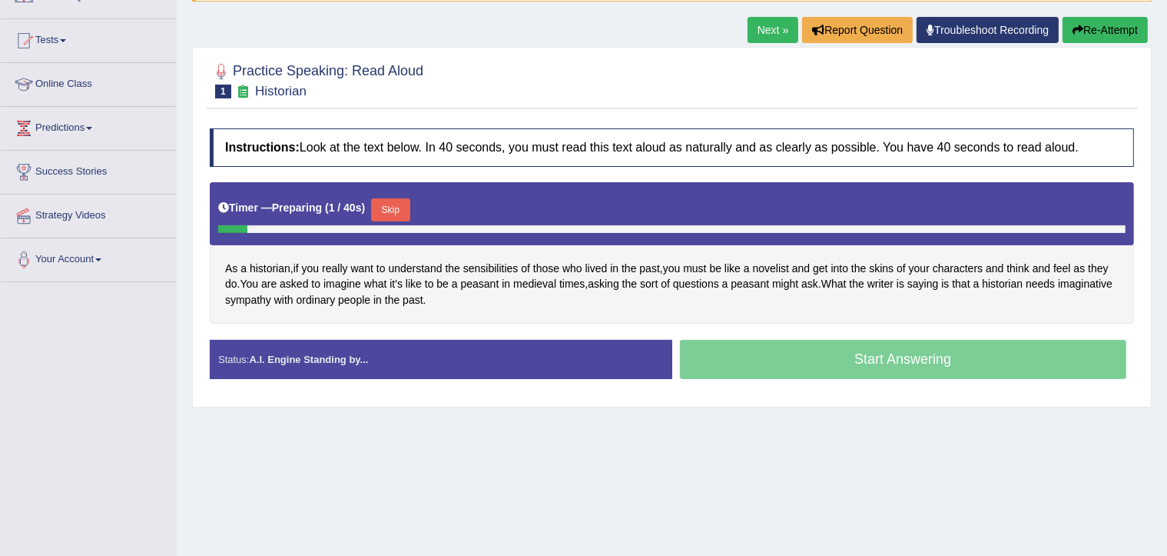
scroll to position [146, 0]
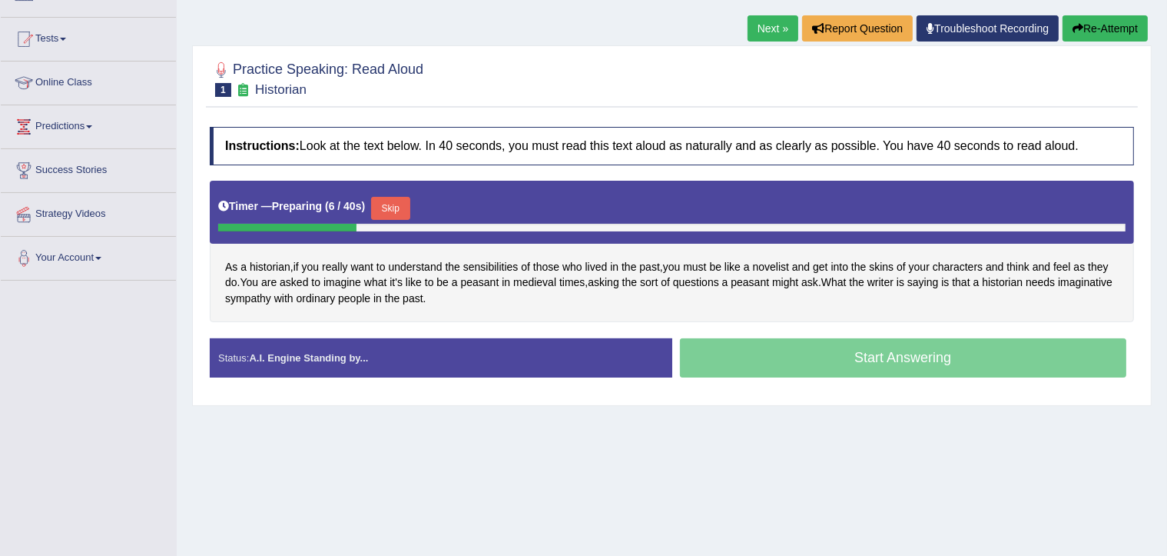
click at [396, 202] on button "Skip" at bounding box center [390, 208] width 38 height 23
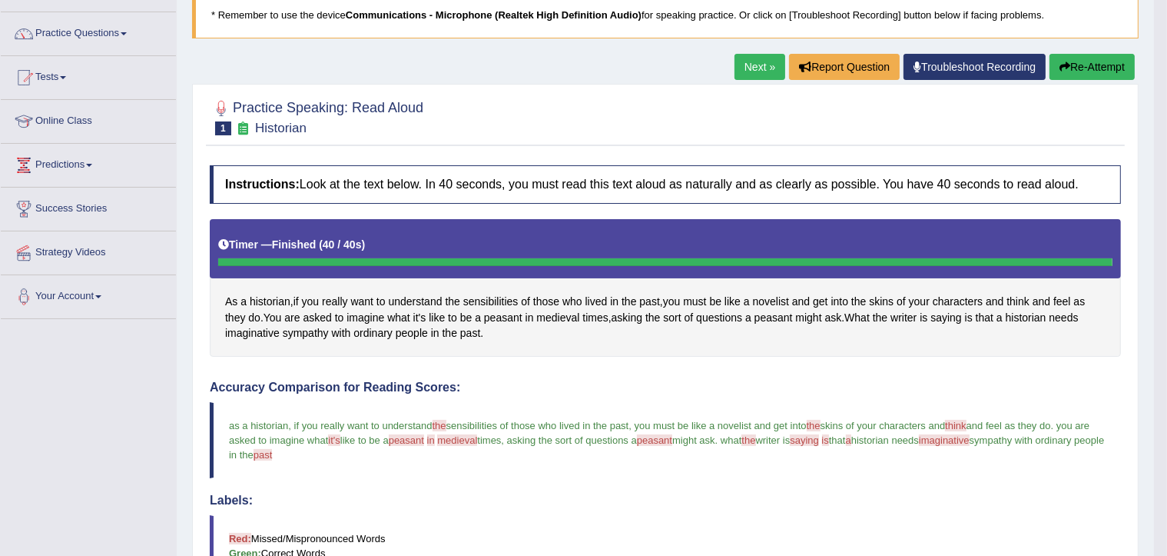
scroll to position [107, 0]
click at [756, 67] on link "Next »" at bounding box center [760, 68] width 51 height 26
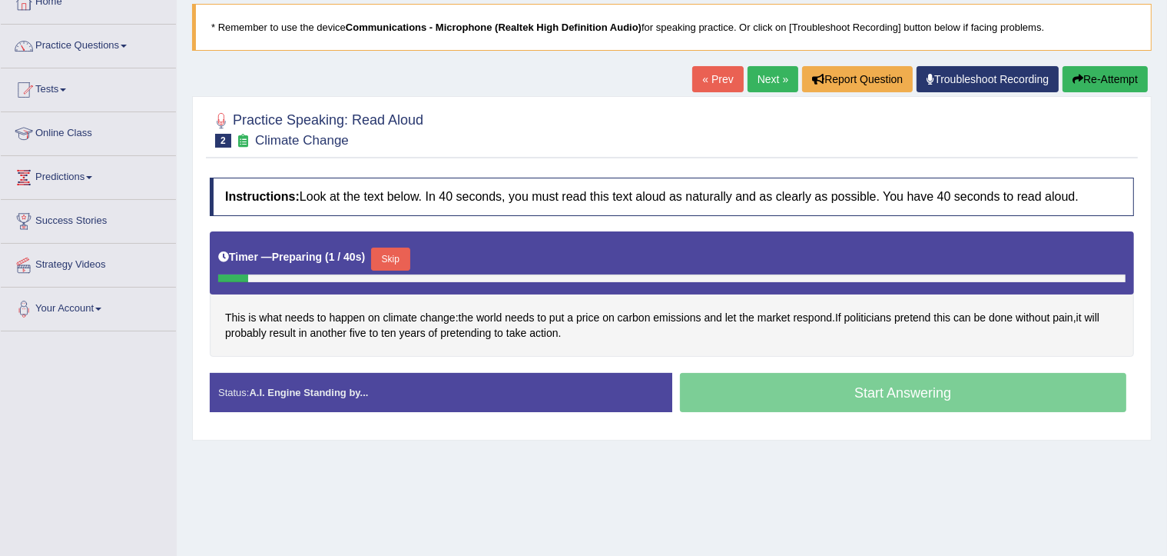
scroll to position [98, 0]
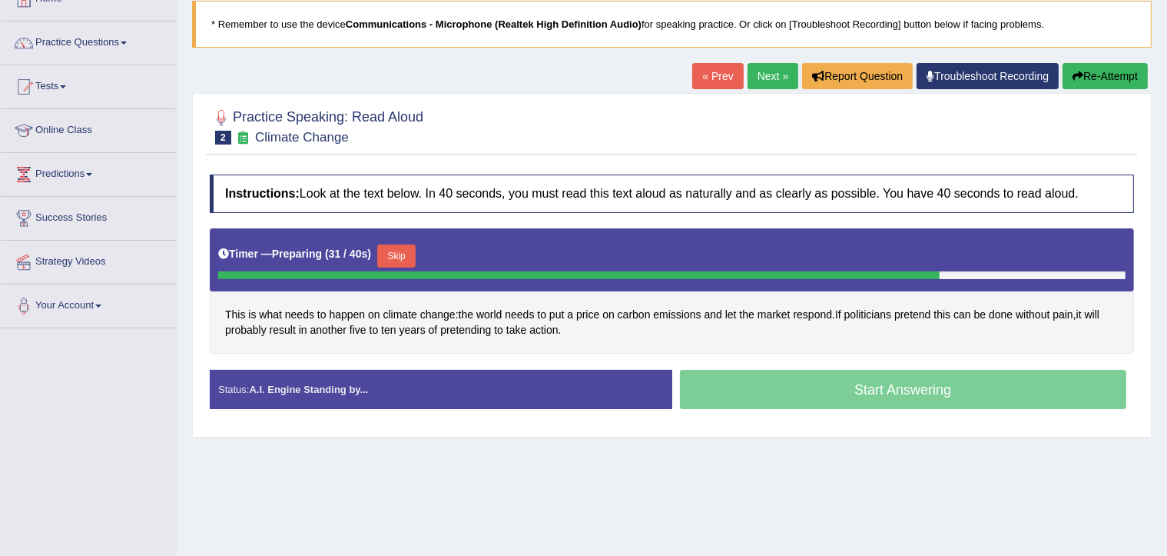
click at [905, 400] on div "Start Answering" at bounding box center [903, 391] width 463 height 43
click at [934, 392] on div "Start Answering" at bounding box center [903, 391] width 463 height 43
click at [904, 390] on div "Start Answering" at bounding box center [903, 391] width 463 height 43
click at [406, 254] on button "Skip" at bounding box center [396, 255] width 38 height 23
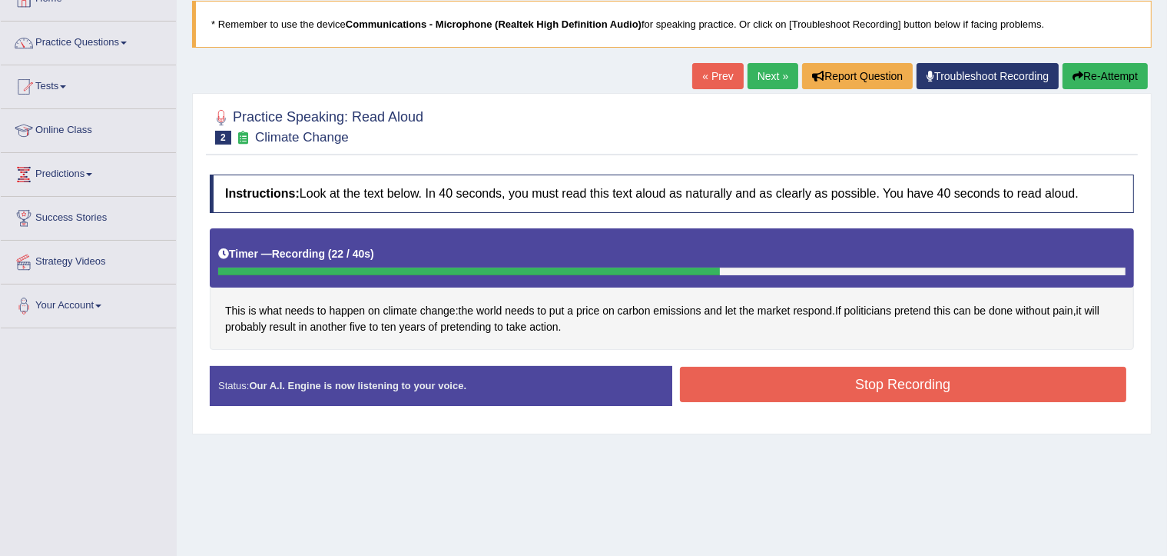
click at [904, 384] on button "Stop Recording" at bounding box center [903, 384] width 447 height 35
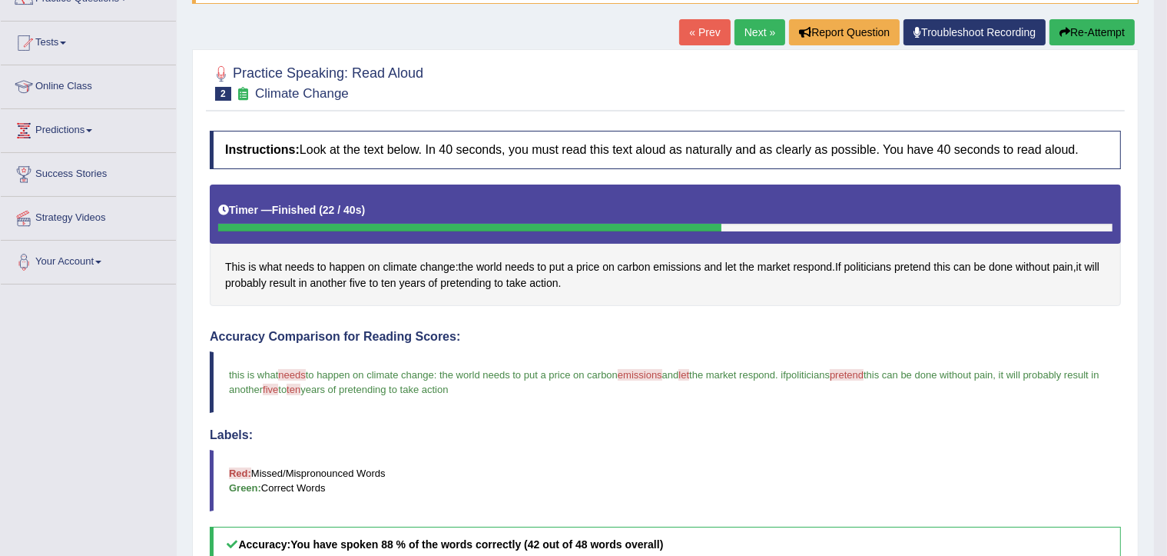
scroll to position [138, 0]
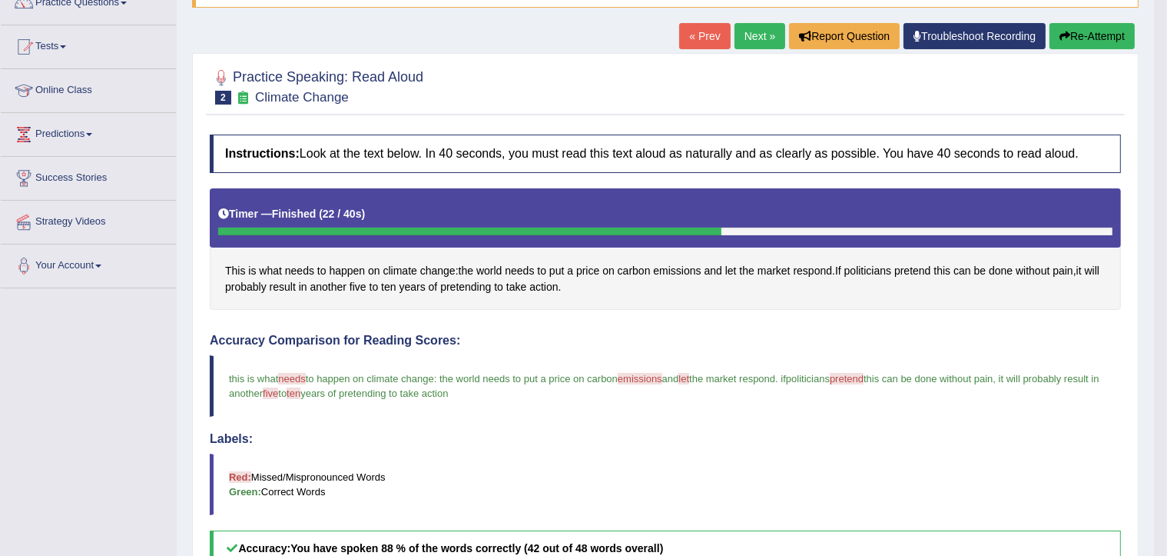
click at [751, 37] on link "Next »" at bounding box center [760, 36] width 51 height 26
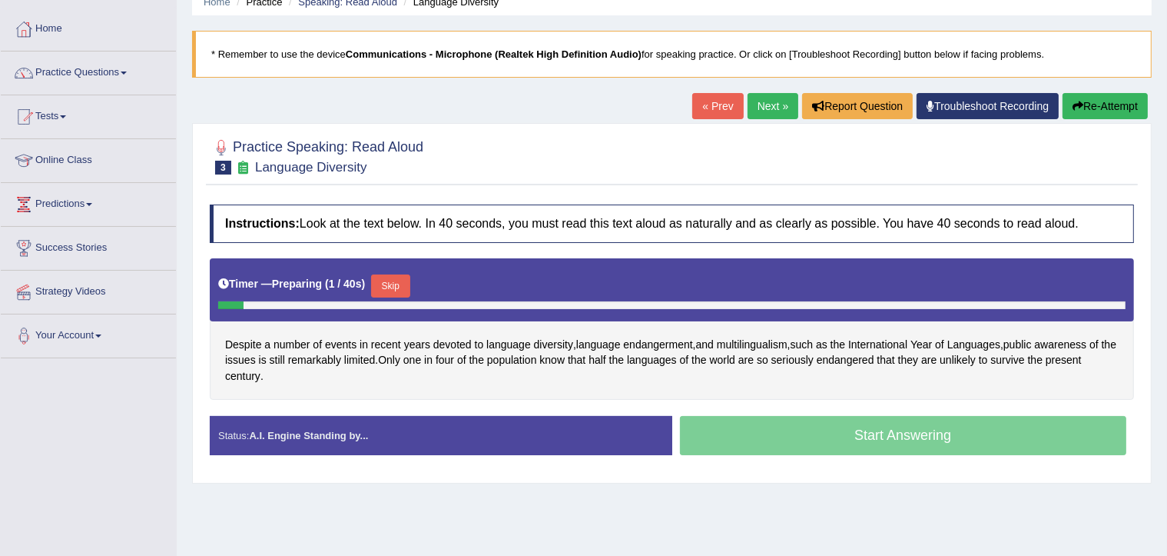
scroll to position [69, 0]
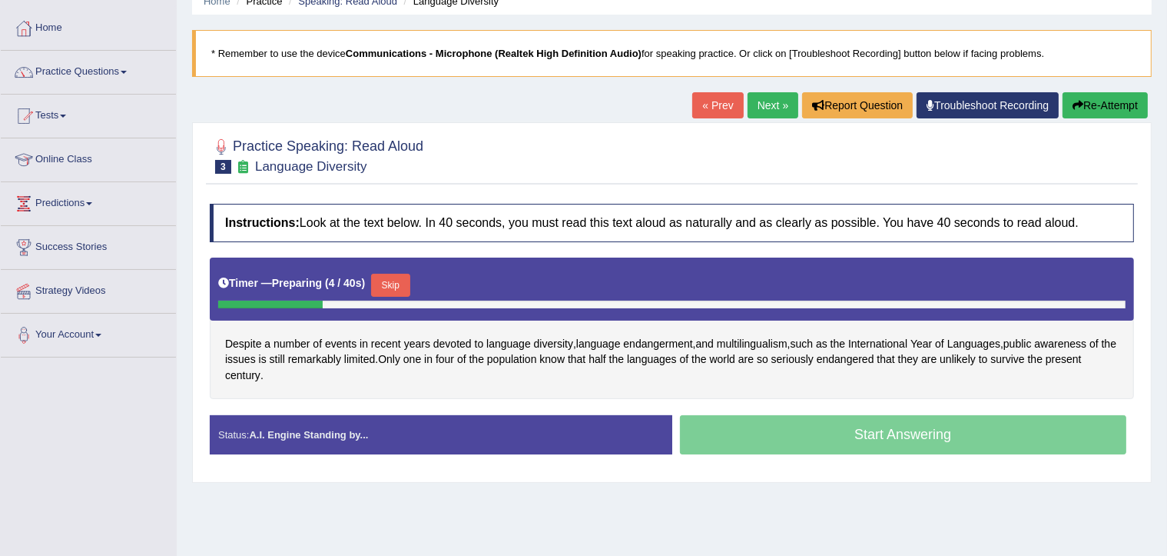
click at [400, 283] on button "Skip" at bounding box center [390, 285] width 38 height 23
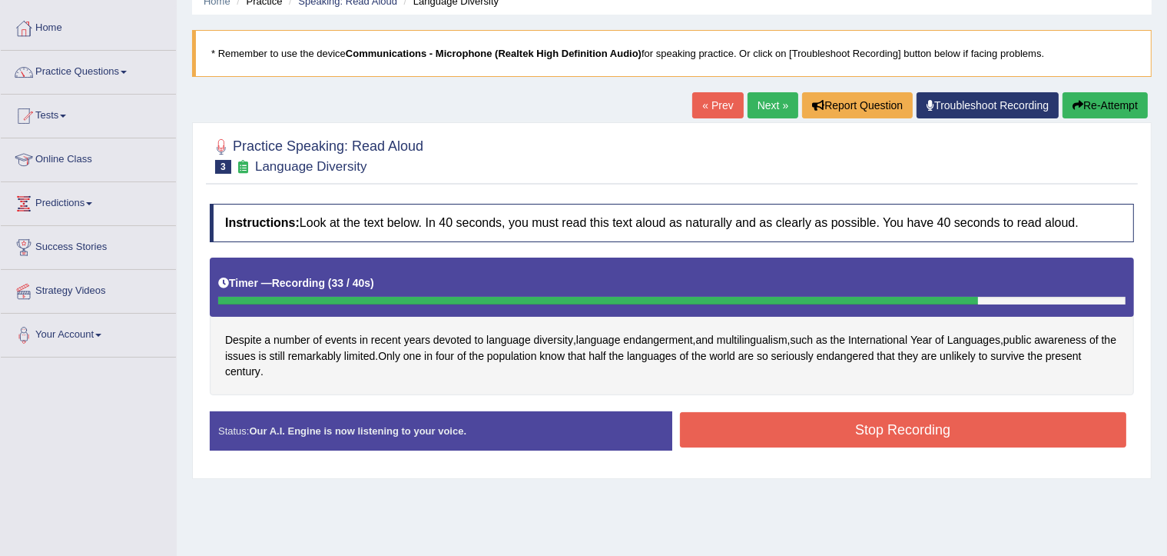
click at [861, 421] on button "Stop Recording" at bounding box center [903, 429] width 447 height 35
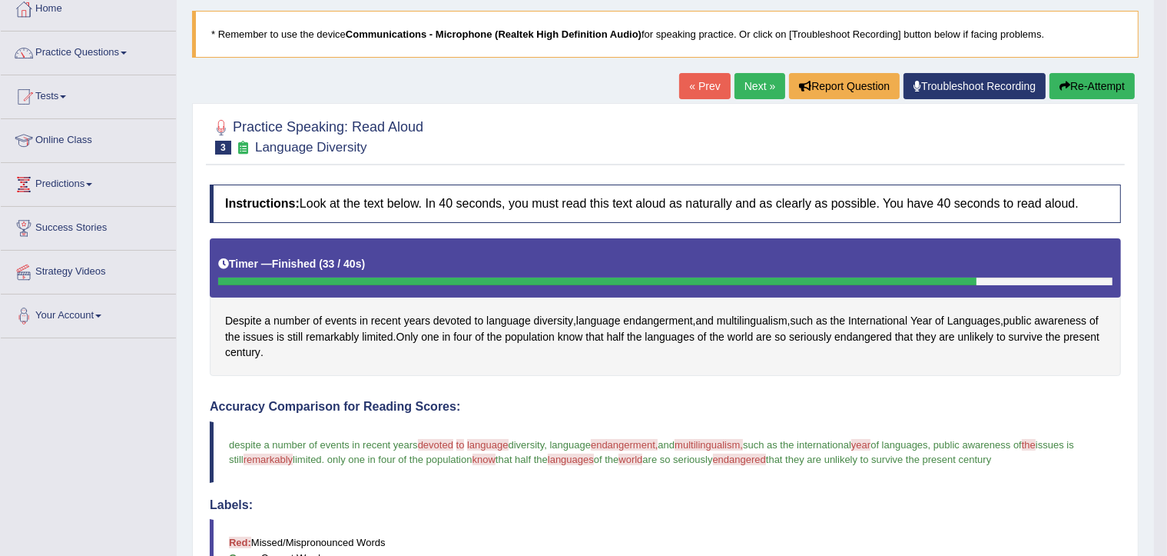
scroll to position [89, 0]
